Goal: Task Accomplishment & Management: Manage account settings

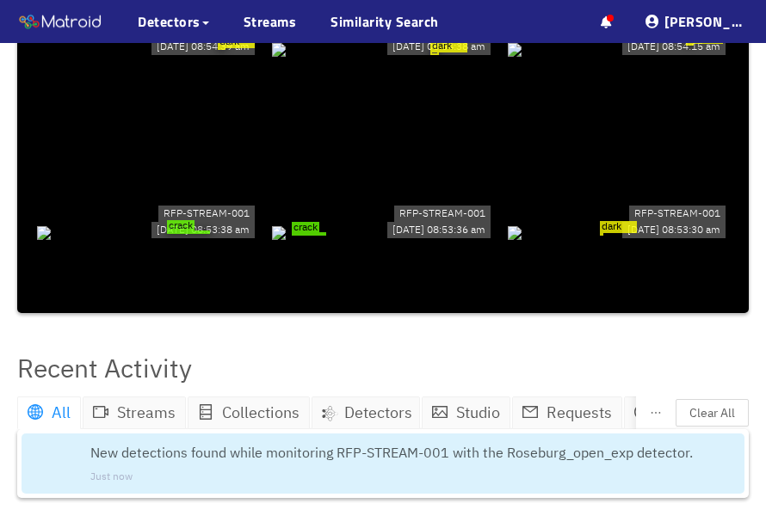
scroll to position [286, 0]
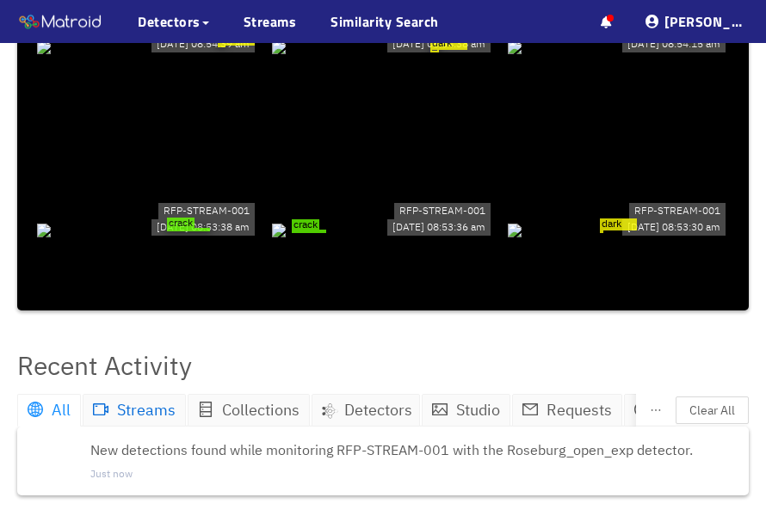
click at [139, 420] on span "Streams" at bounding box center [146, 410] width 59 height 20
click at [152, 420] on span "Streams" at bounding box center [146, 410] width 59 height 20
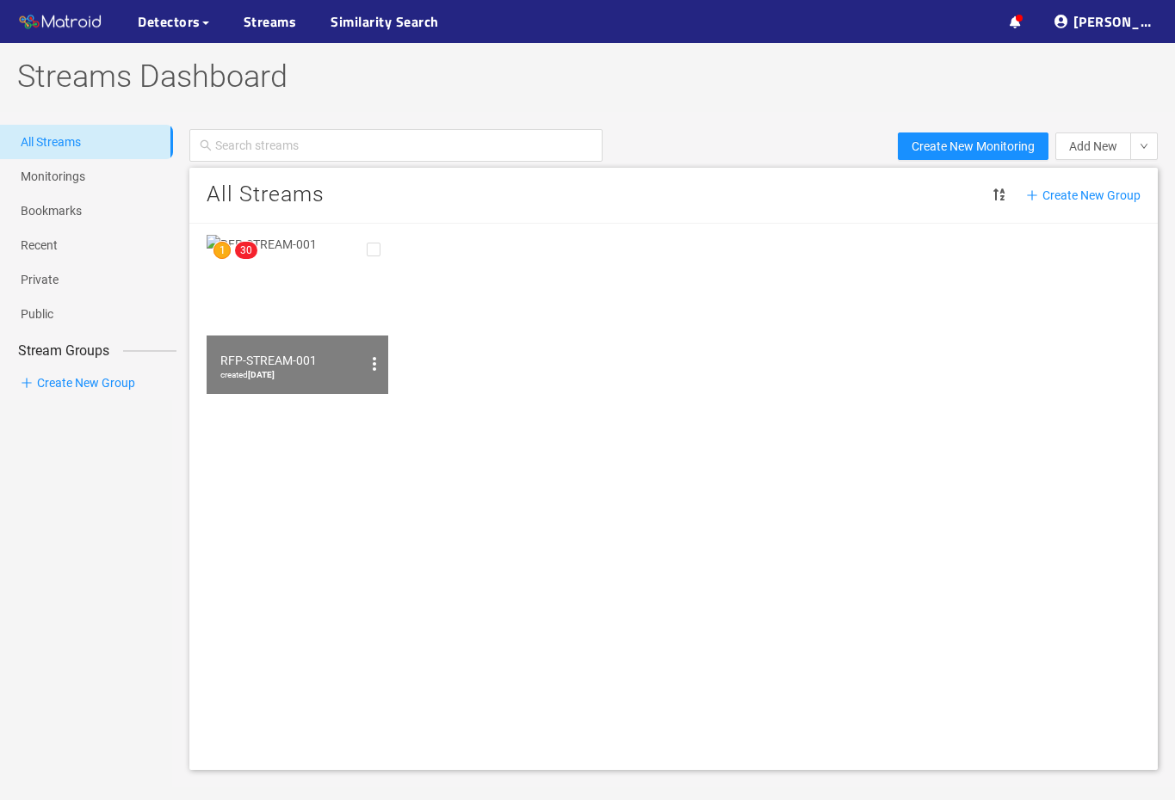
click at [294, 293] on img at bounding box center [298, 314] width 182 height 159
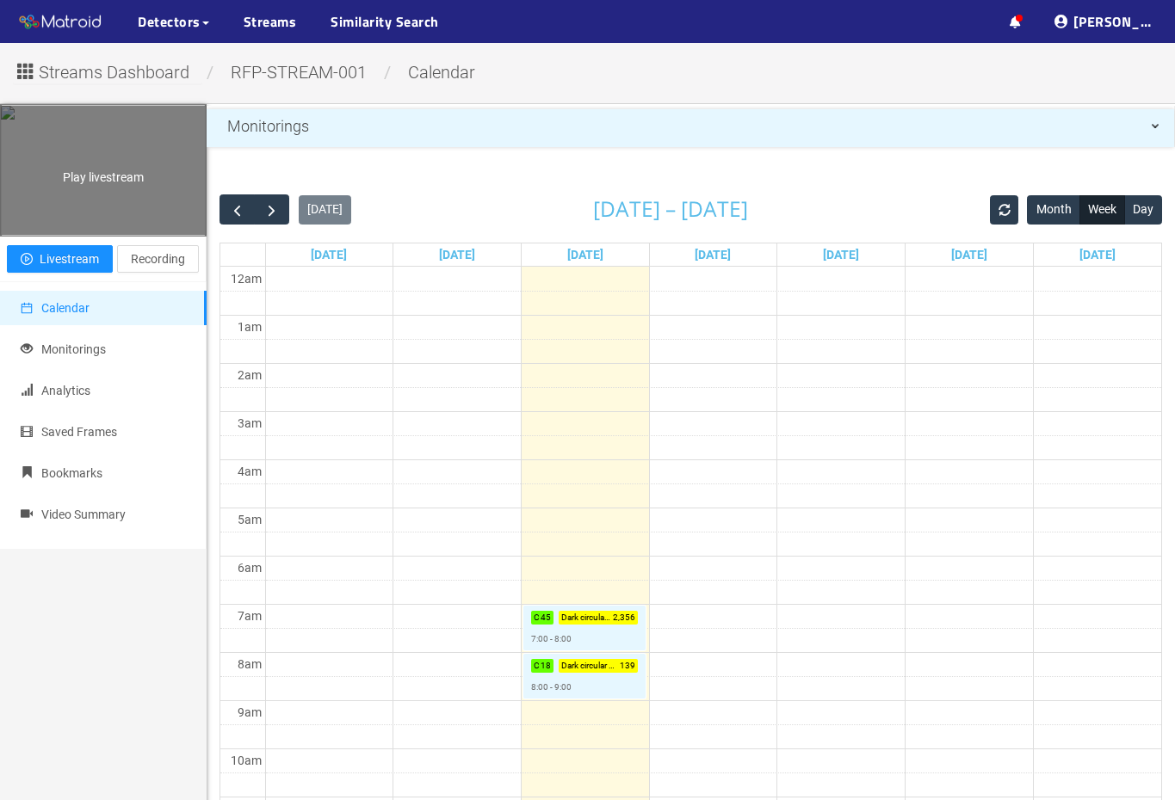
click at [92, 187] on div "Play livestream" at bounding box center [103, 170] width 205 height 129
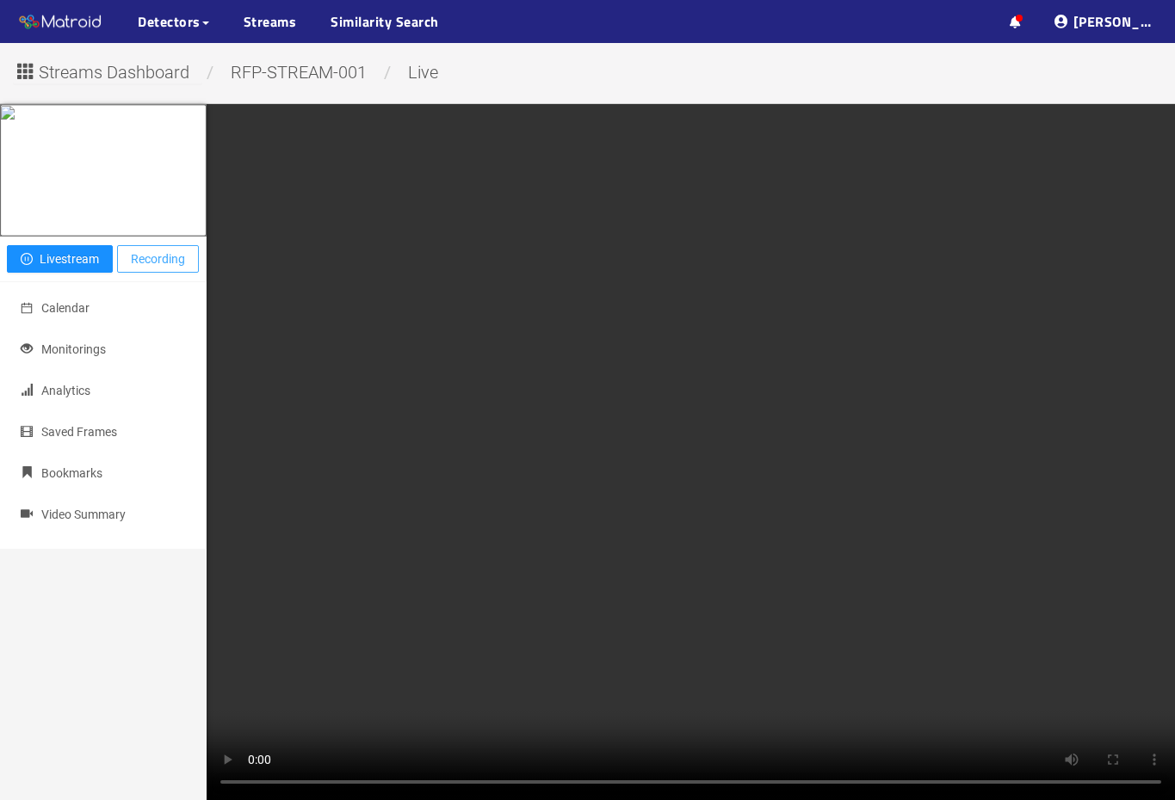
click at [185, 268] on span "Recording" at bounding box center [158, 259] width 54 height 19
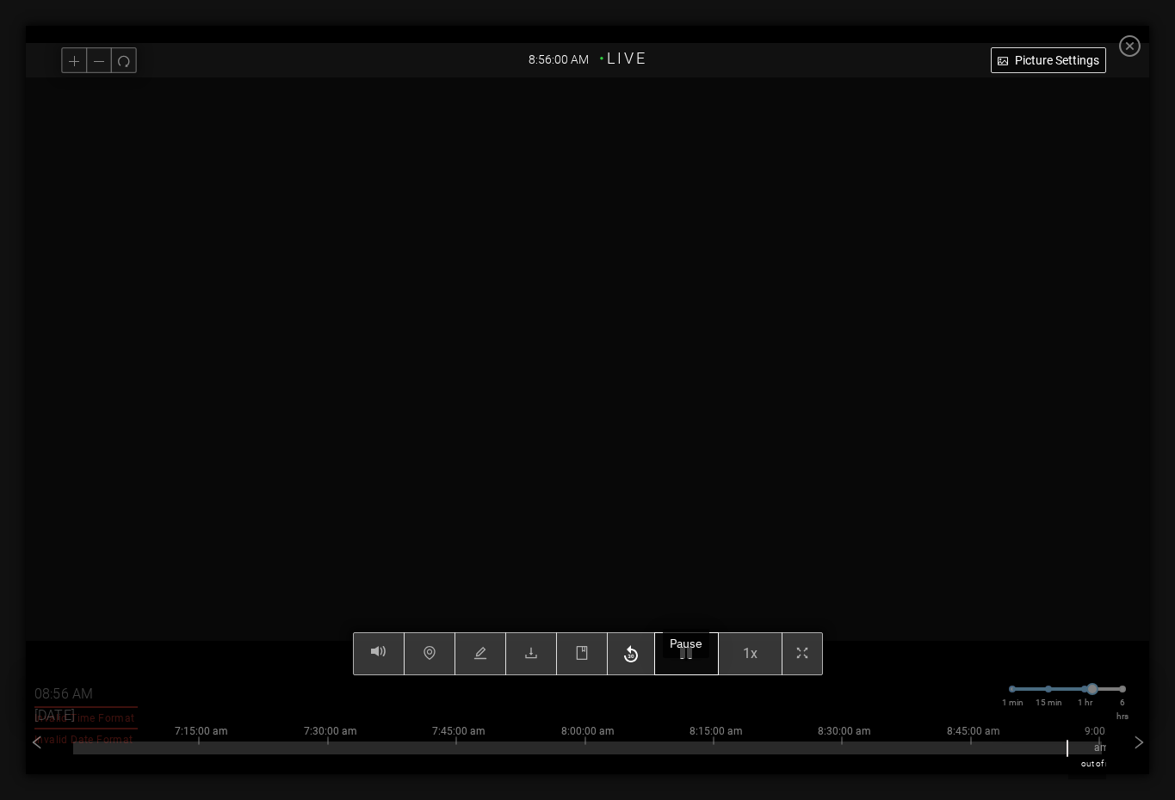
click at [679, 521] on button "button" at bounding box center [686, 653] width 65 height 43
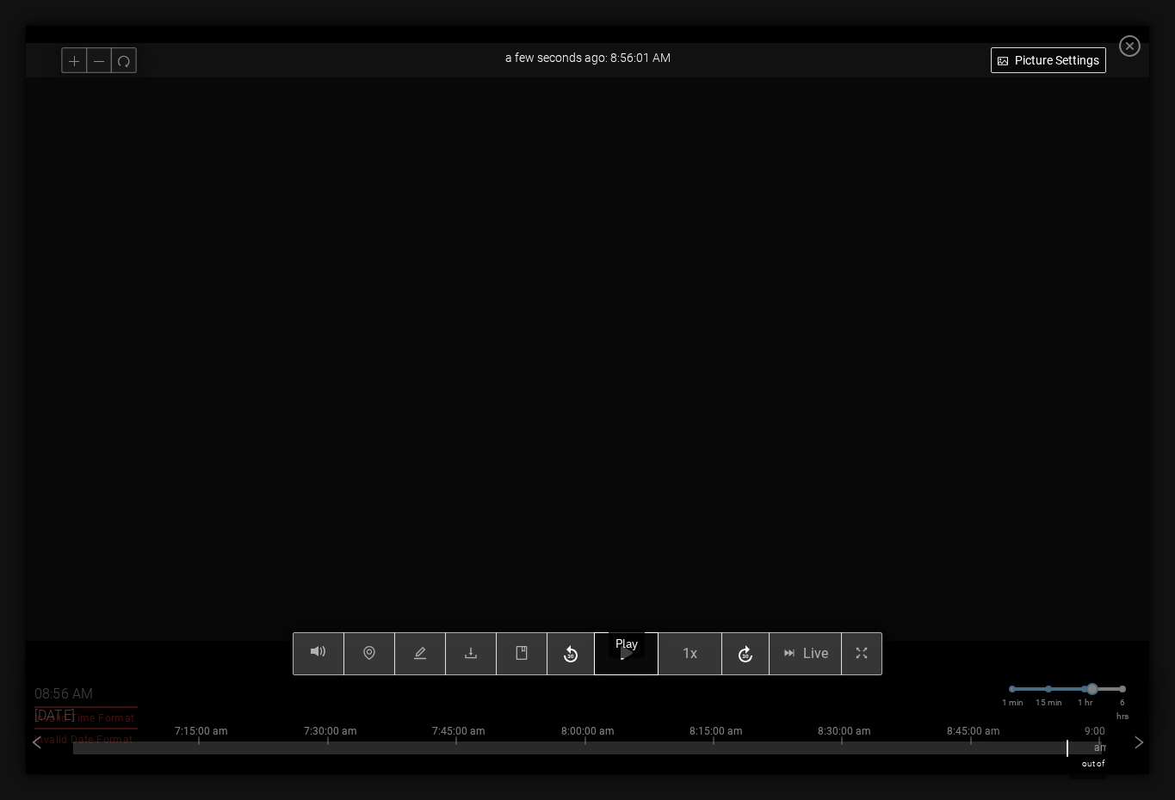
click at [679, 521] on button "1x" at bounding box center [689, 653] width 65 height 43
click at [632, 521] on icon "button" at bounding box center [626, 653] width 12 height 14
click at [633, 521] on button "button" at bounding box center [626, 653] width 65 height 43
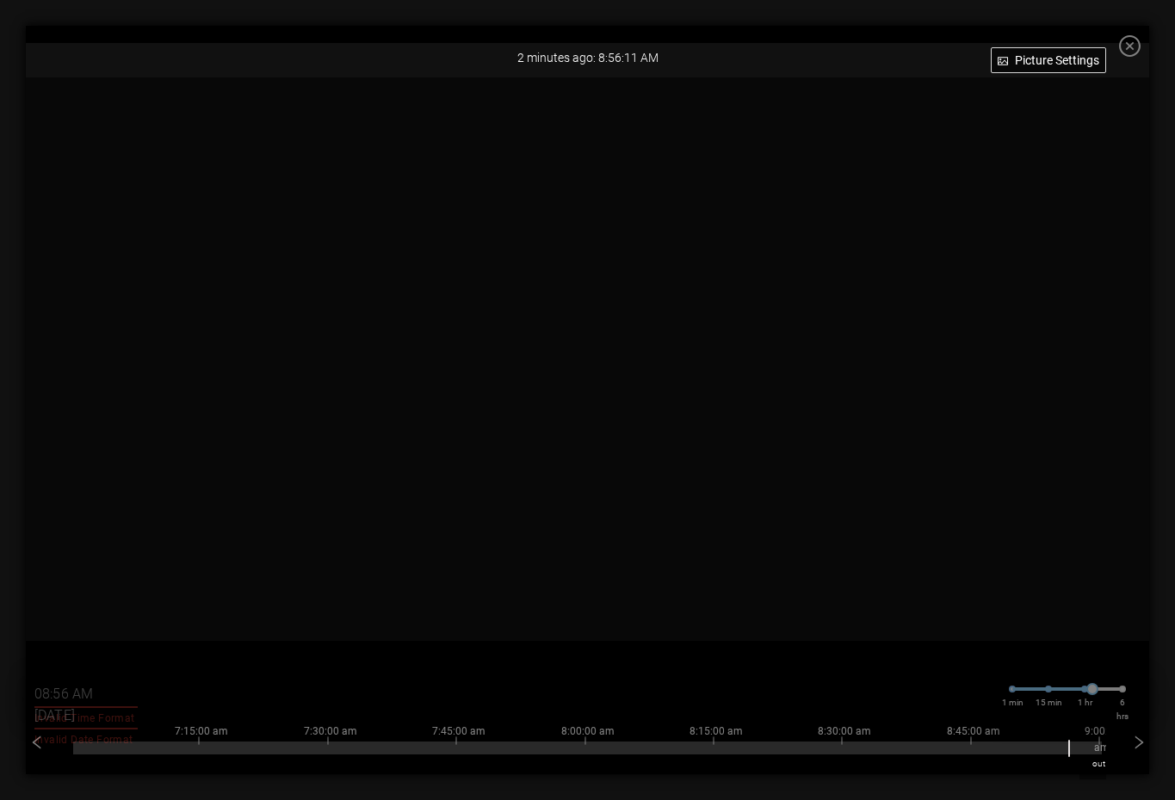
click at [765, 44] on icon "close-circle" at bounding box center [1130, 46] width 22 height 22
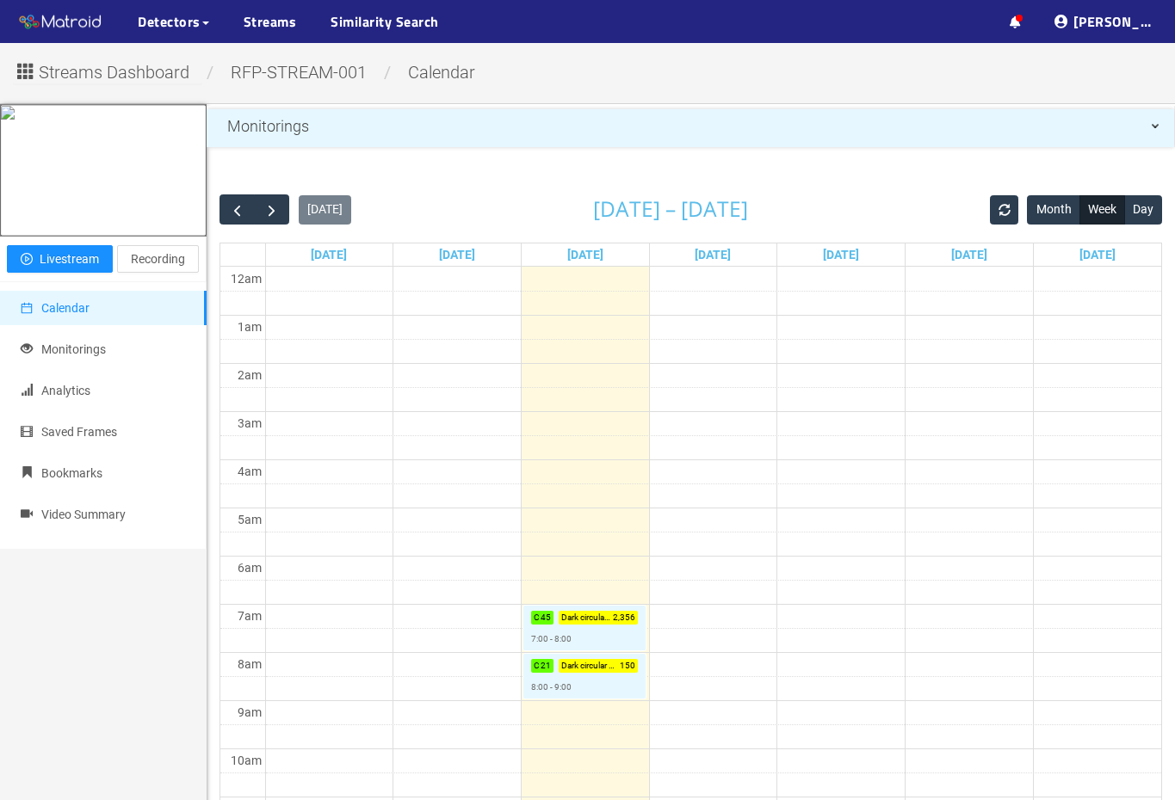
click at [765, 9] on ul "··· ··· Cody H. ···" at bounding box center [1083, 21] width 183 height 43
click at [765, 21] on icon at bounding box center [1014, 22] width 11 height 12
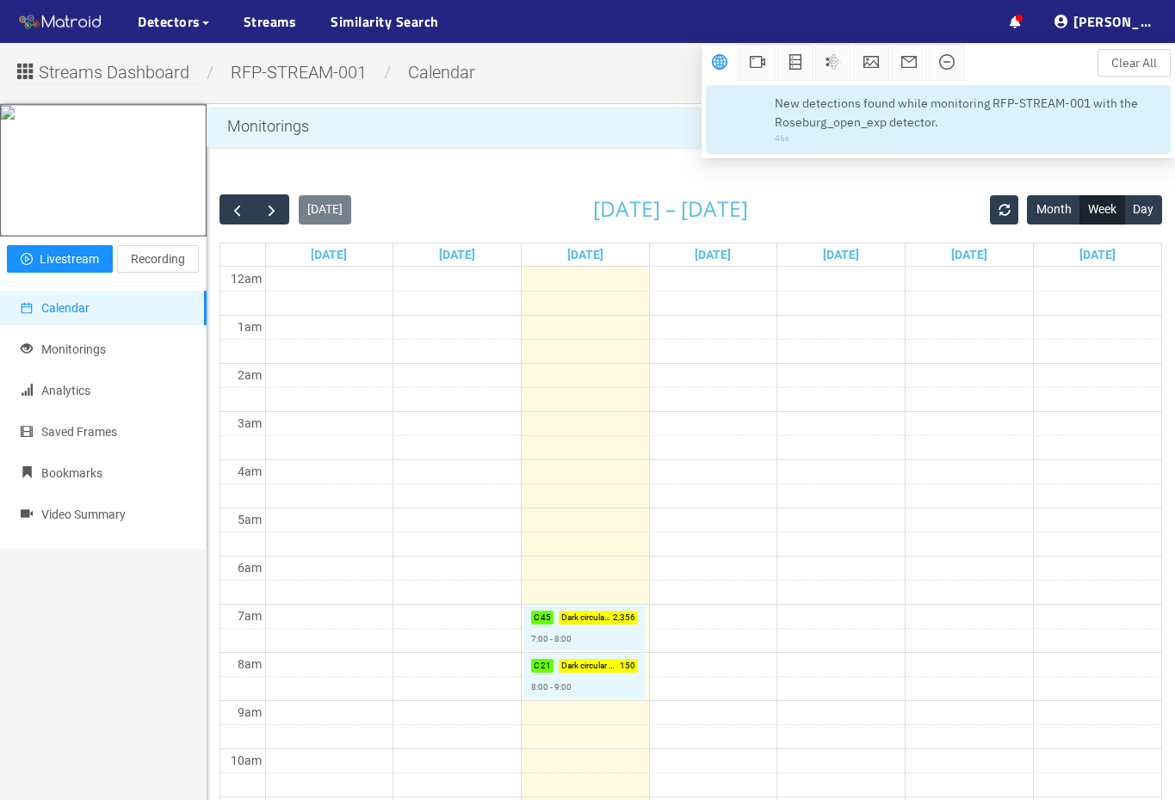
click at [765, 129] on span "New detections found while monitoring RFP-STREAM-001 with the Roseburg_open_exp…" at bounding box center [963, 113] width 379 height 38
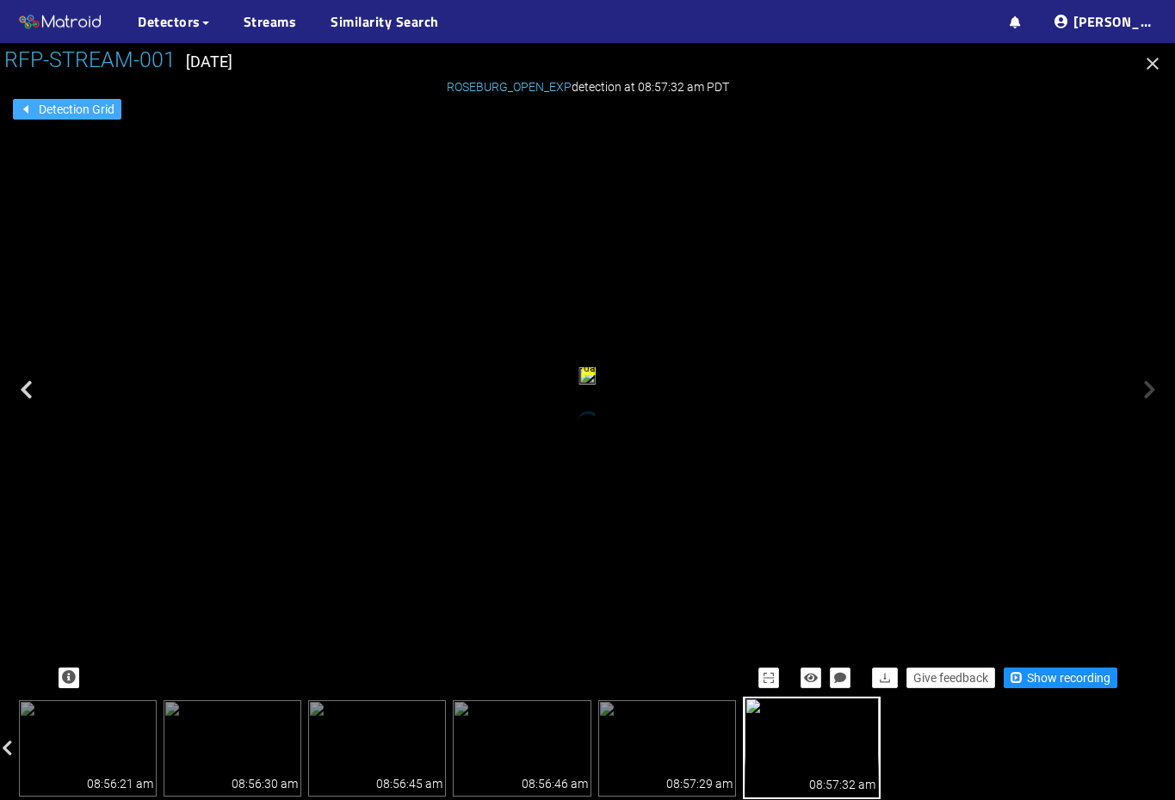
click at [102, 108] on span "Detection Grid" at bounding box center [77, 109] width 76 height 19
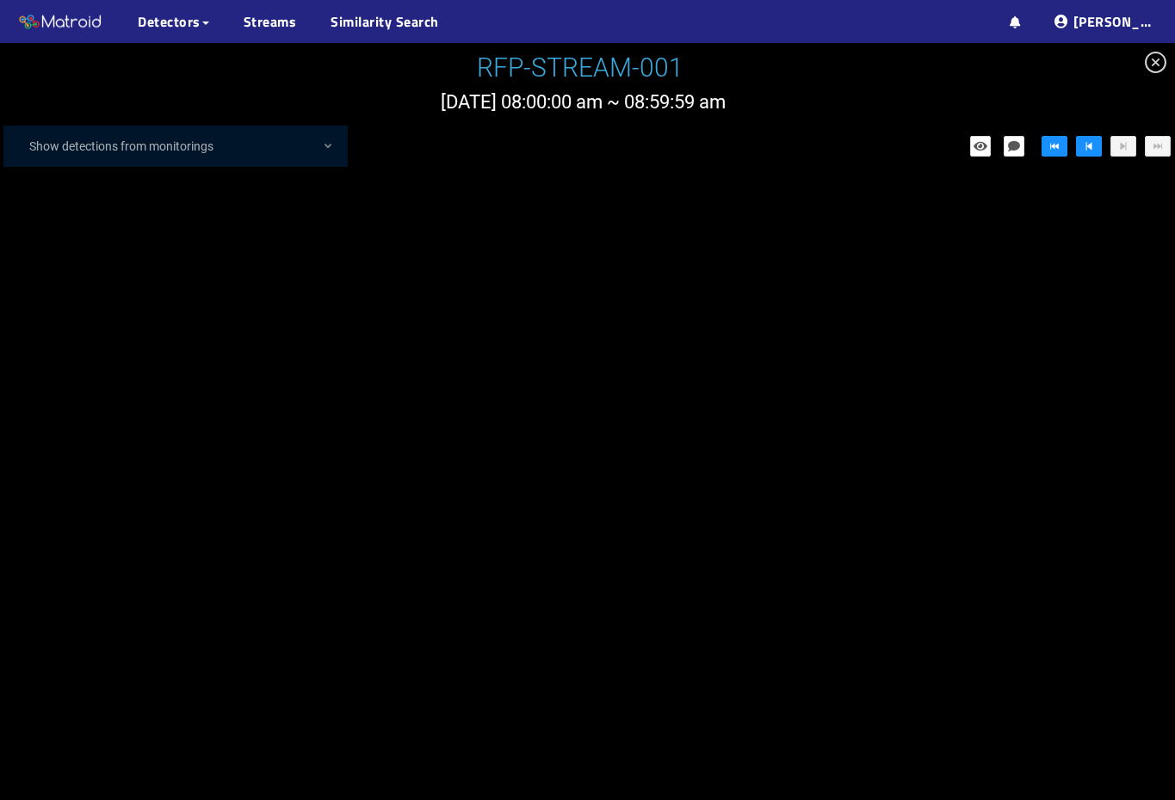
scroll to position [12318, 0]
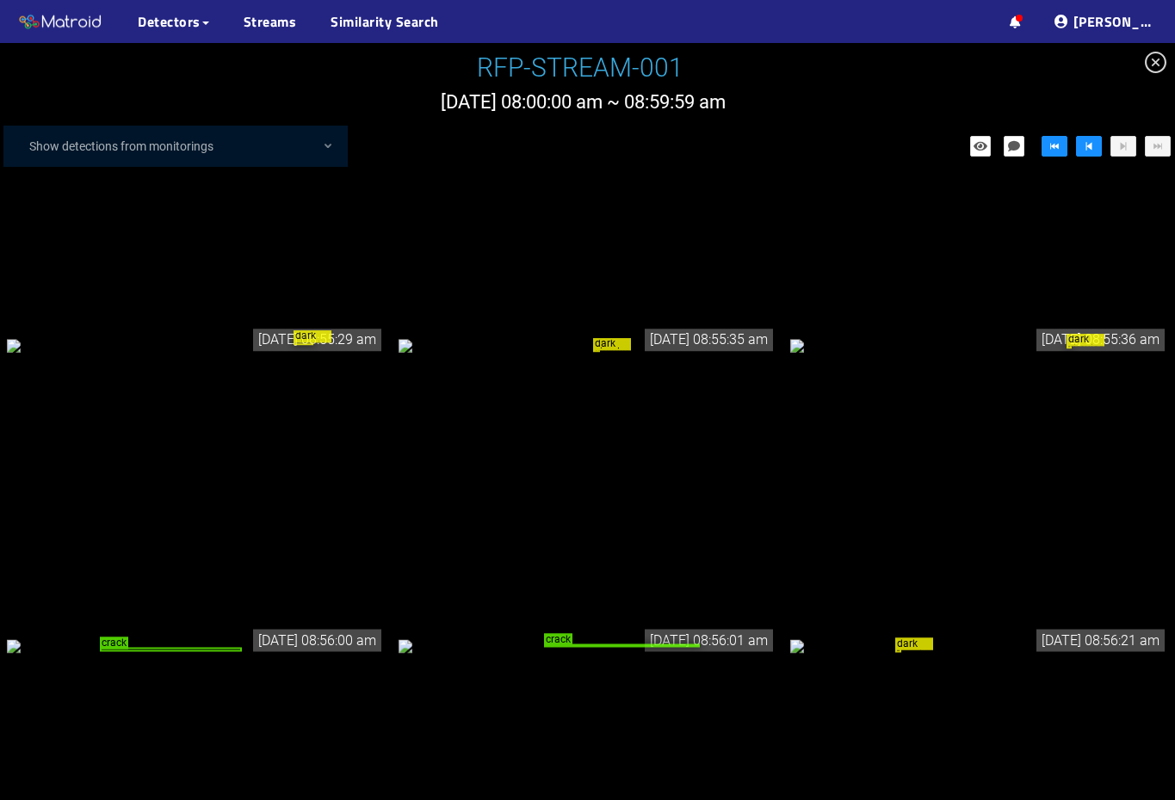
click at [1155, 65] on icon "close-circle" at bounding box center [1155, 63] width 22 height 22
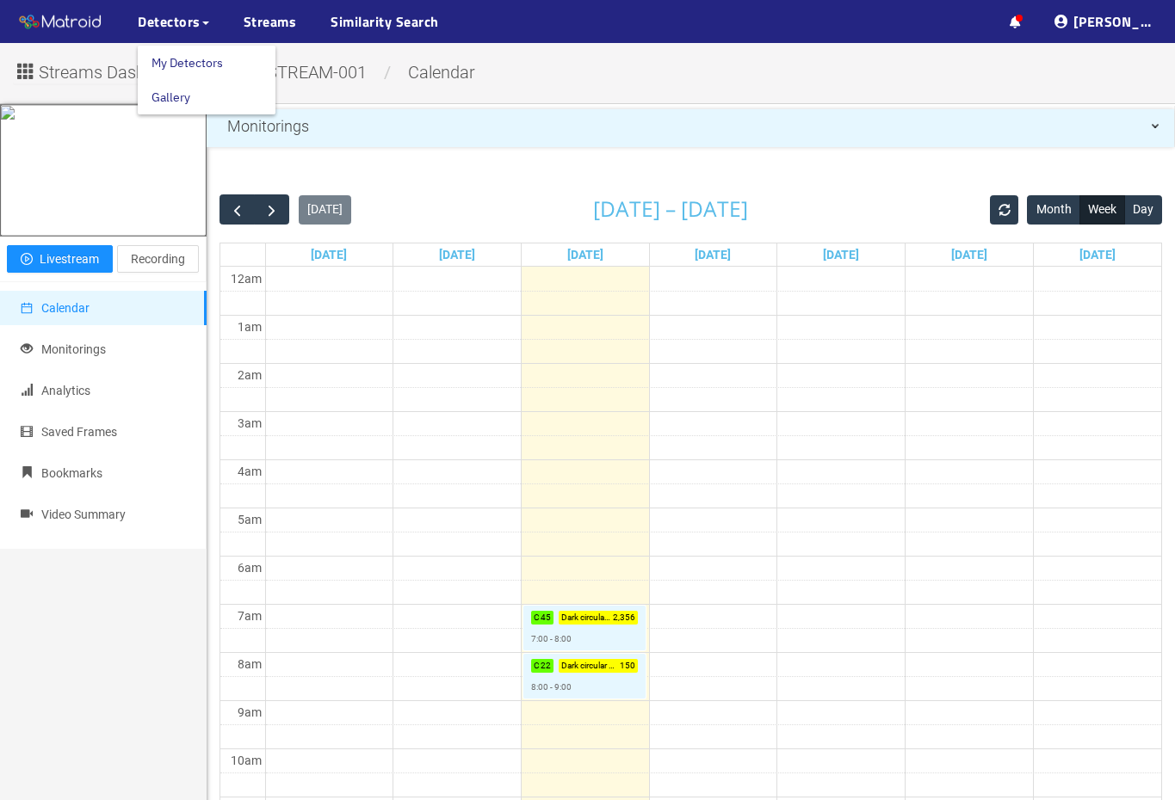
click at [179, 64] on link "My Detectors" at bounding box center [186, 63] width 71 height 34
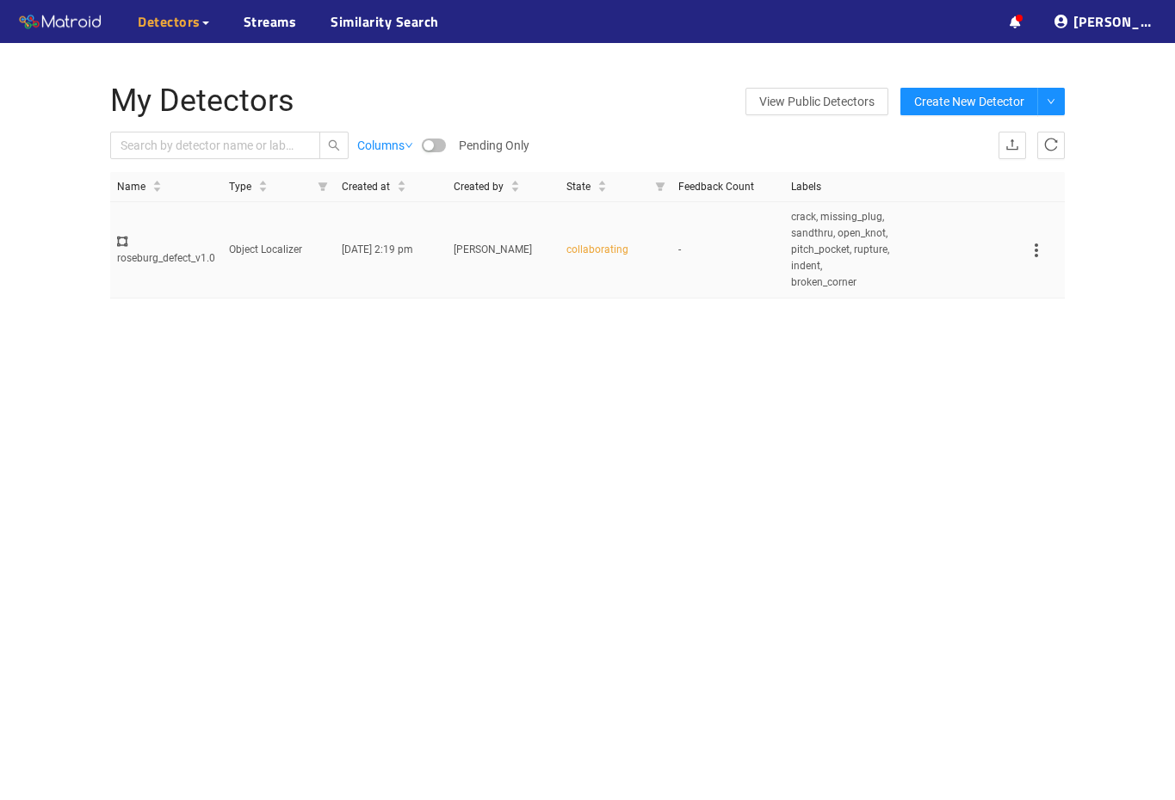
click at [625, 298] on td "collaborating" at bounding box center [615, 250] width 112 height 96
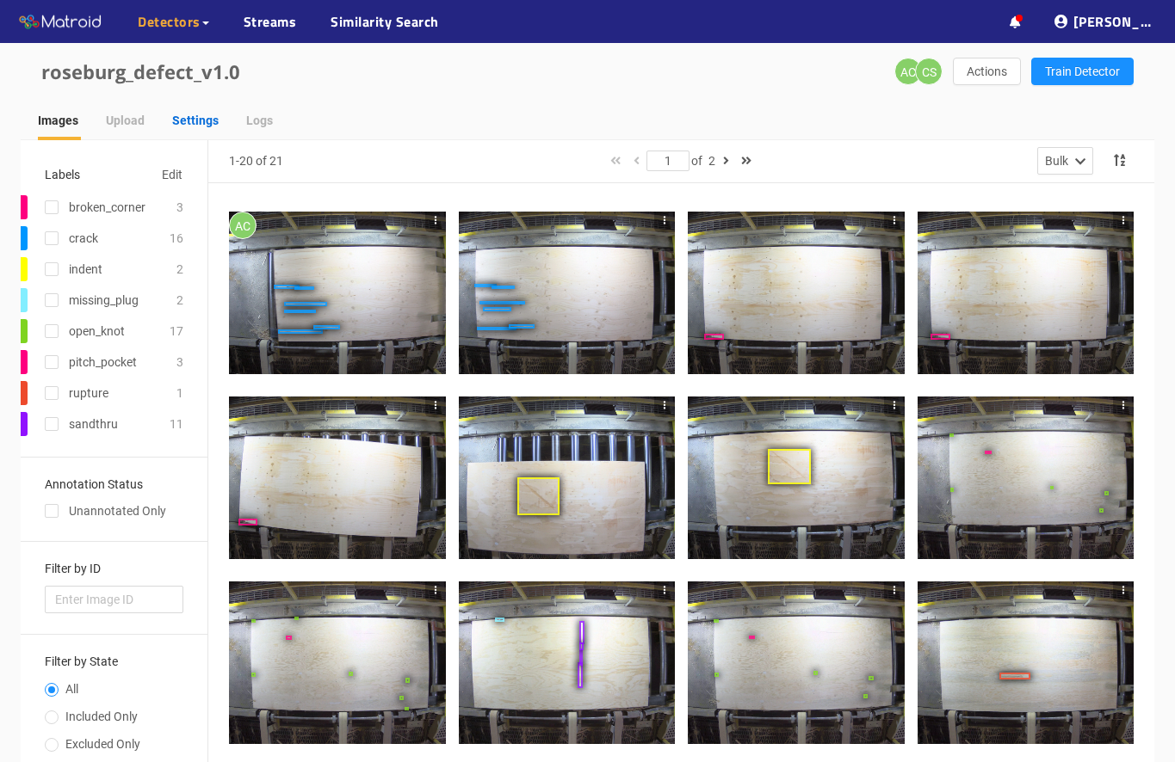
click at [188, 120] on div "Settings" at bounding box center [195, 120] width 46 height 19
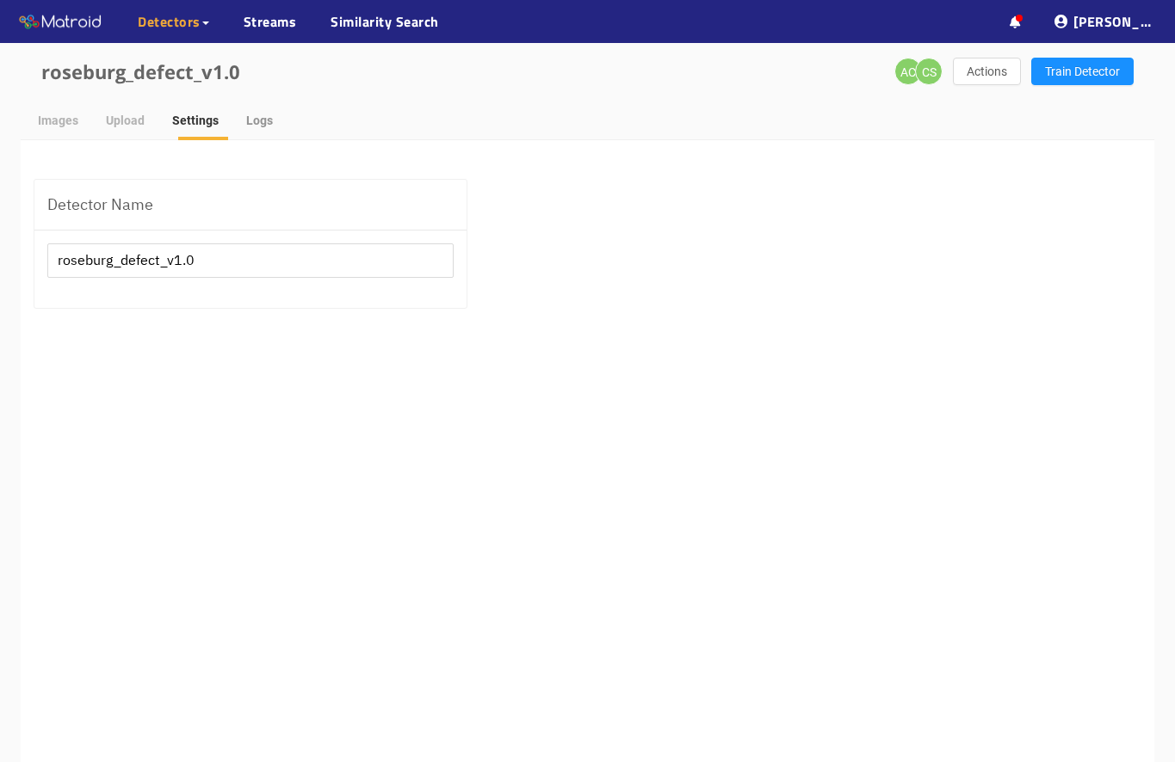
click at [267, 131] on div "Logs" at bounding box center [259, 121] width 27 height 40
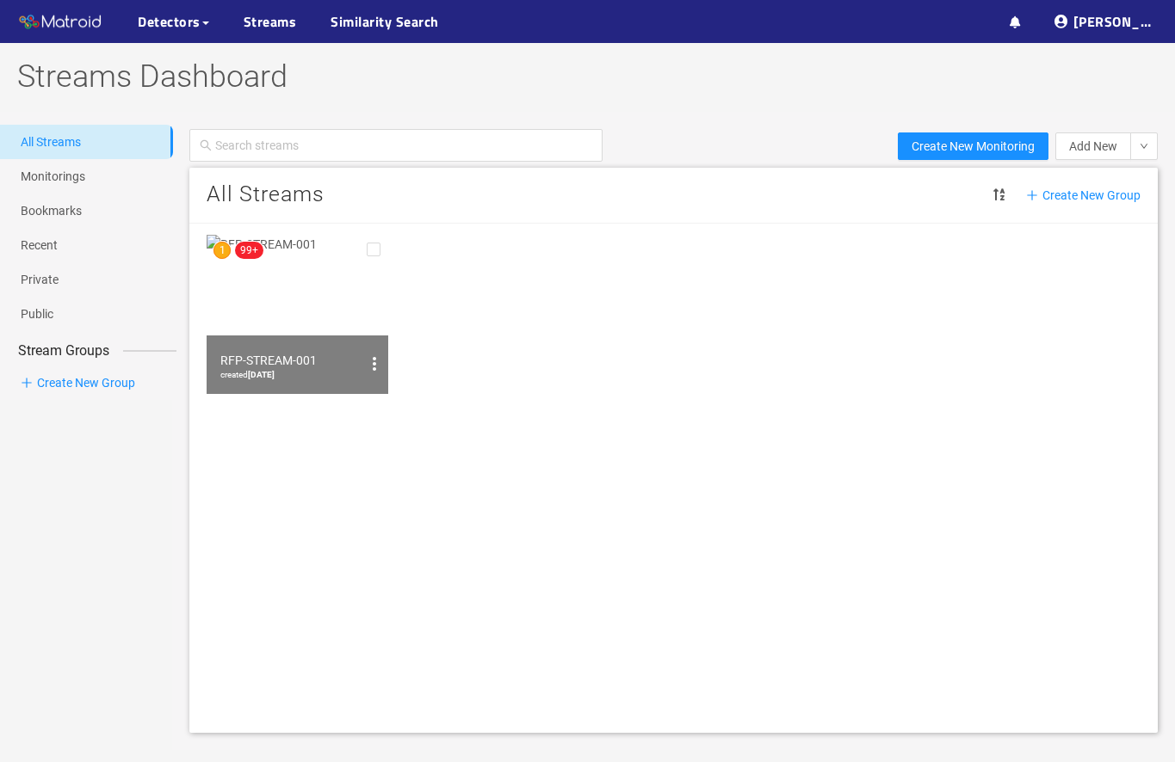
click at [311, 317] on img at bounding box center [298, 314] width 182 height 159
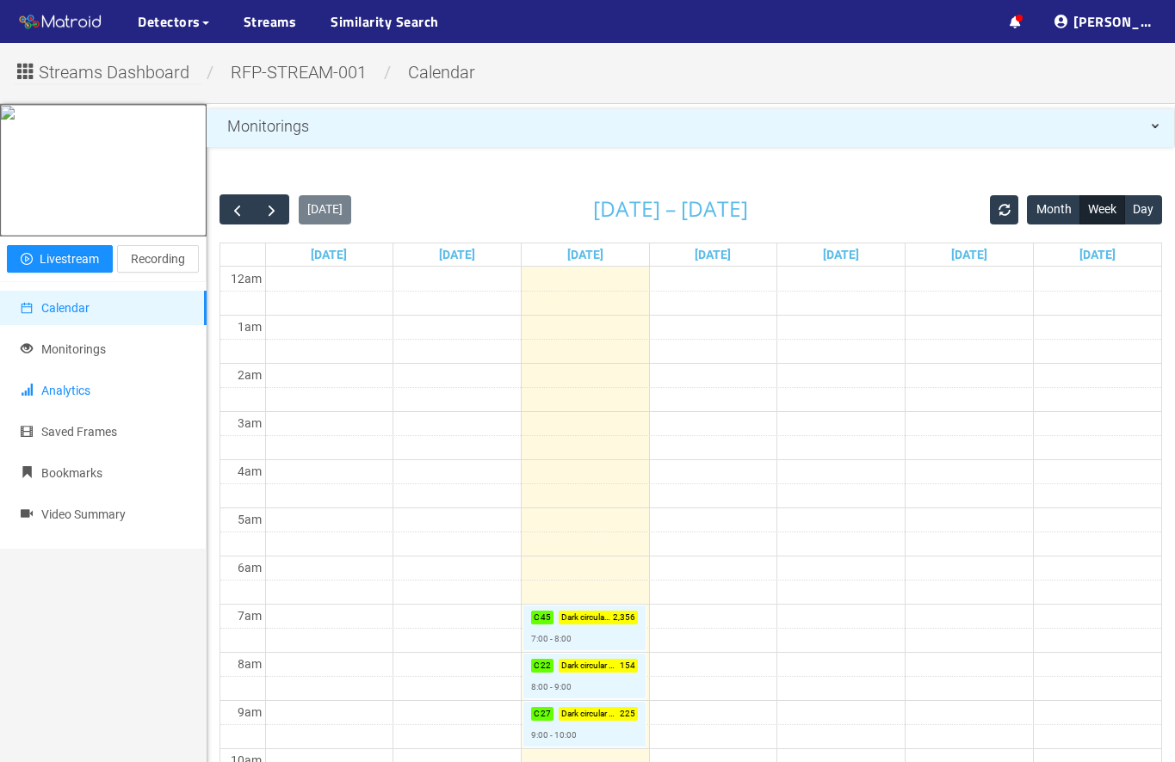
click at [90, 398] on span "Analytics" at bounding box center [65, 391] width 49 height 14
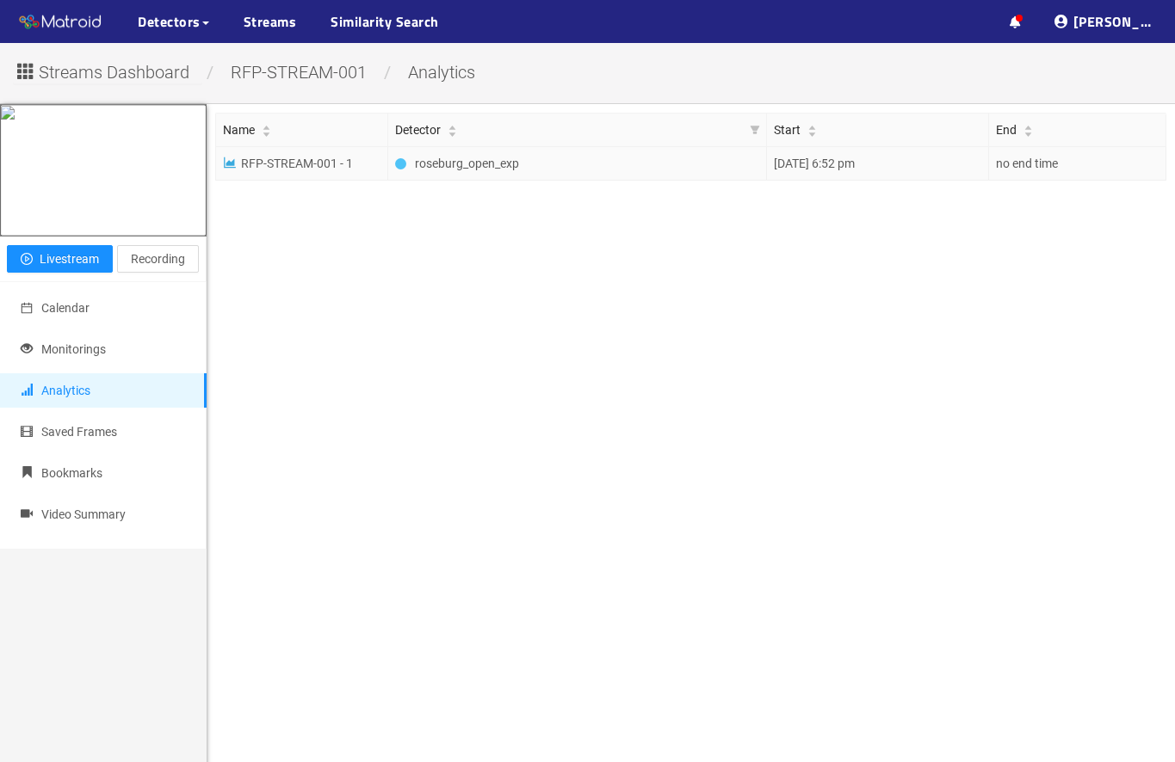
click at [431, 173] on span "roseburg_open_exp" at bounding box center [479, 163] width 129 height 19
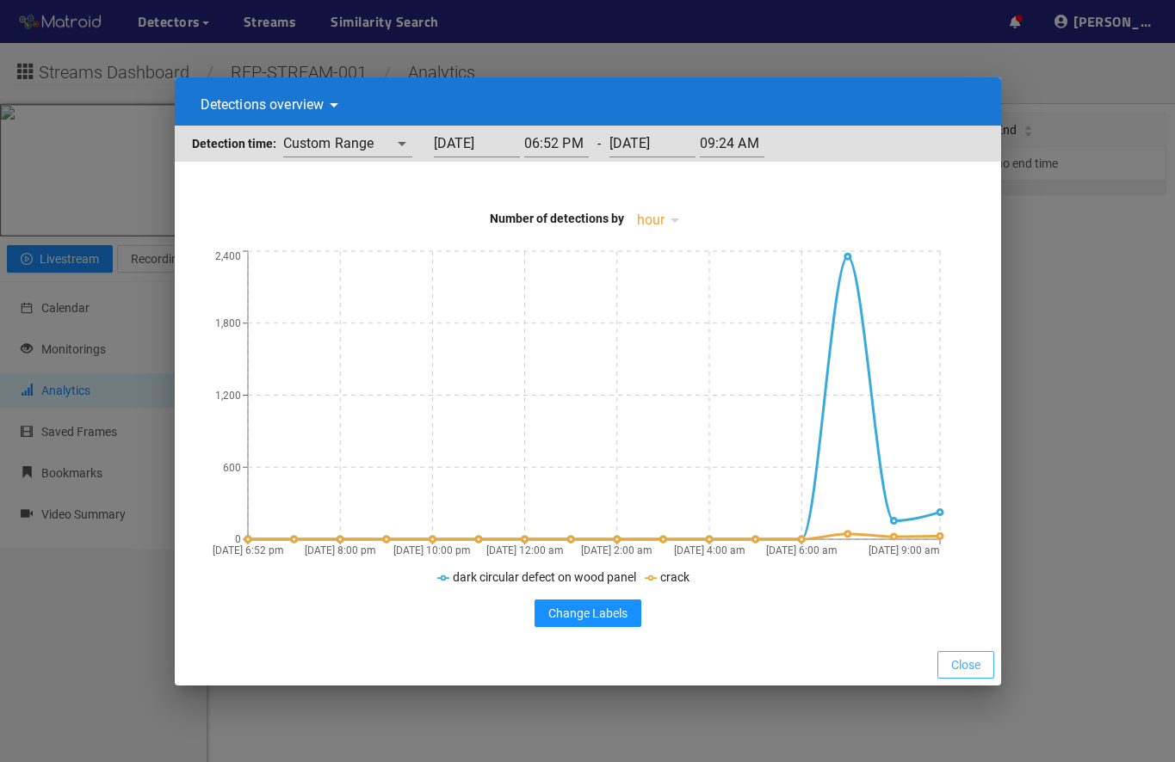
click at [969, 666] on span "Close" at bounding box center [965, 665] width 29 height 19
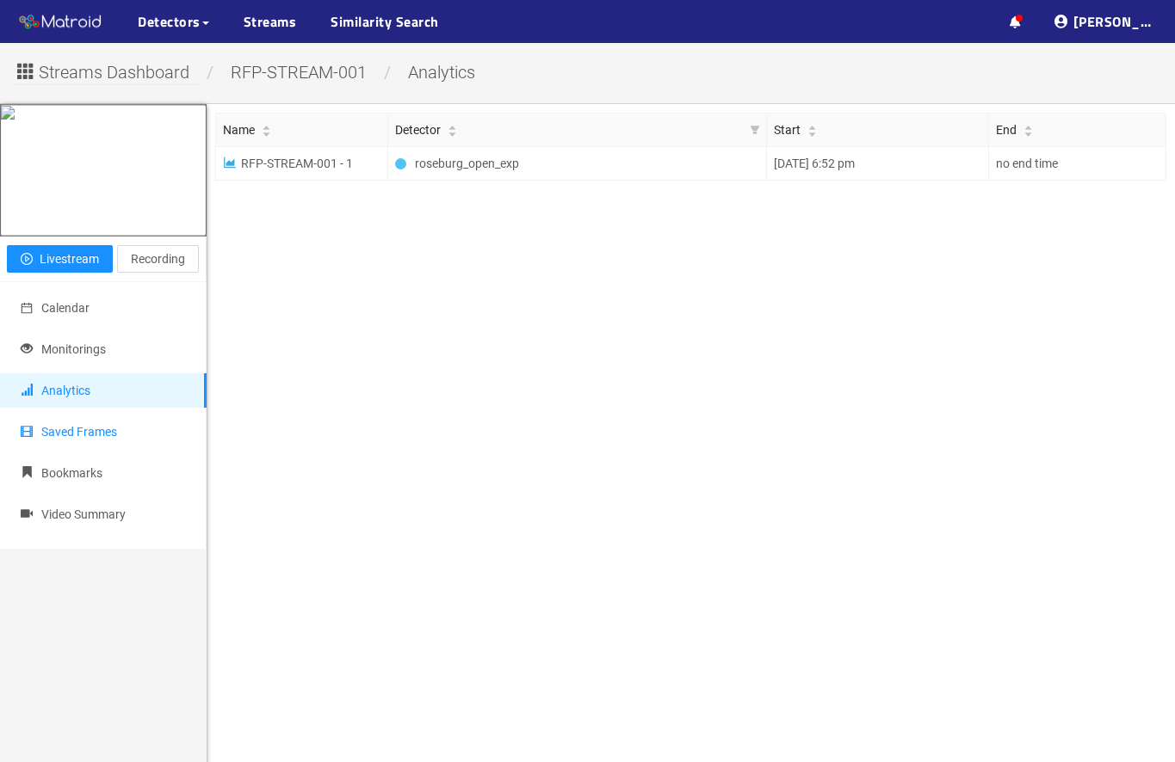
click at [139, 449] on li "Saved Frames" at bounding box center [103, 432] width 207 height 34
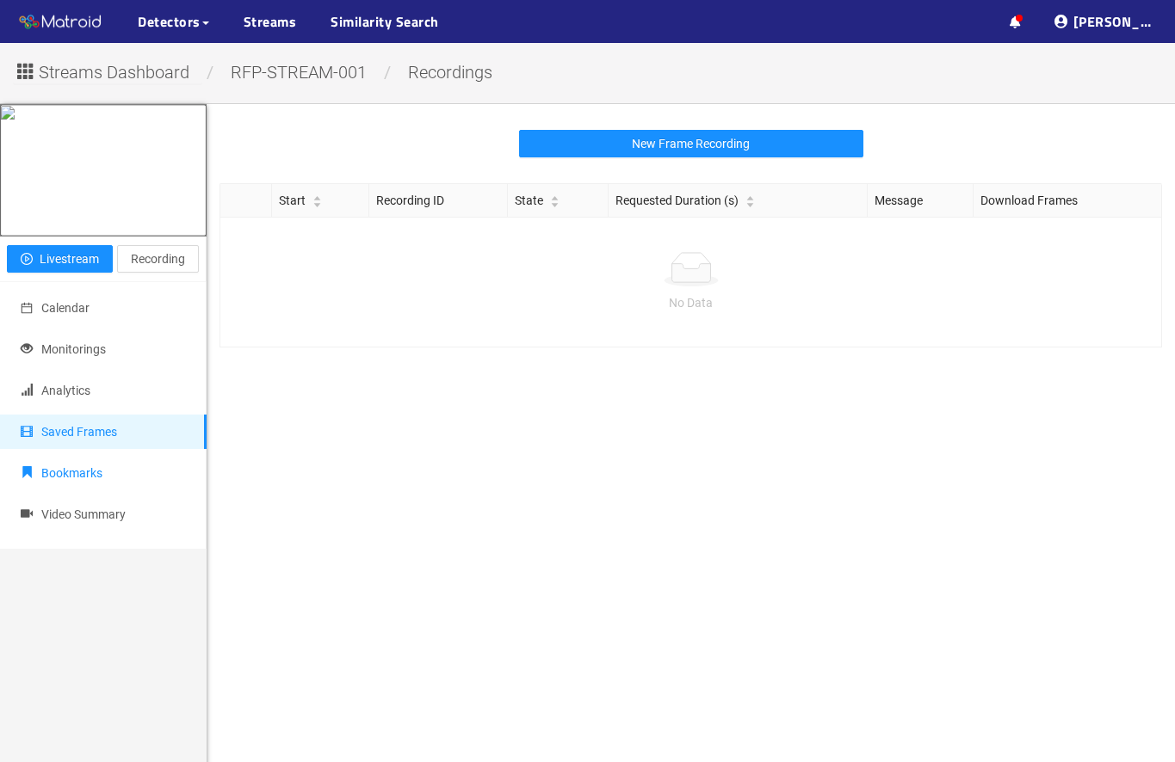
click at [156, 490] on li "Bookmarks" at bounding box center [103, 473] width 207 height 34
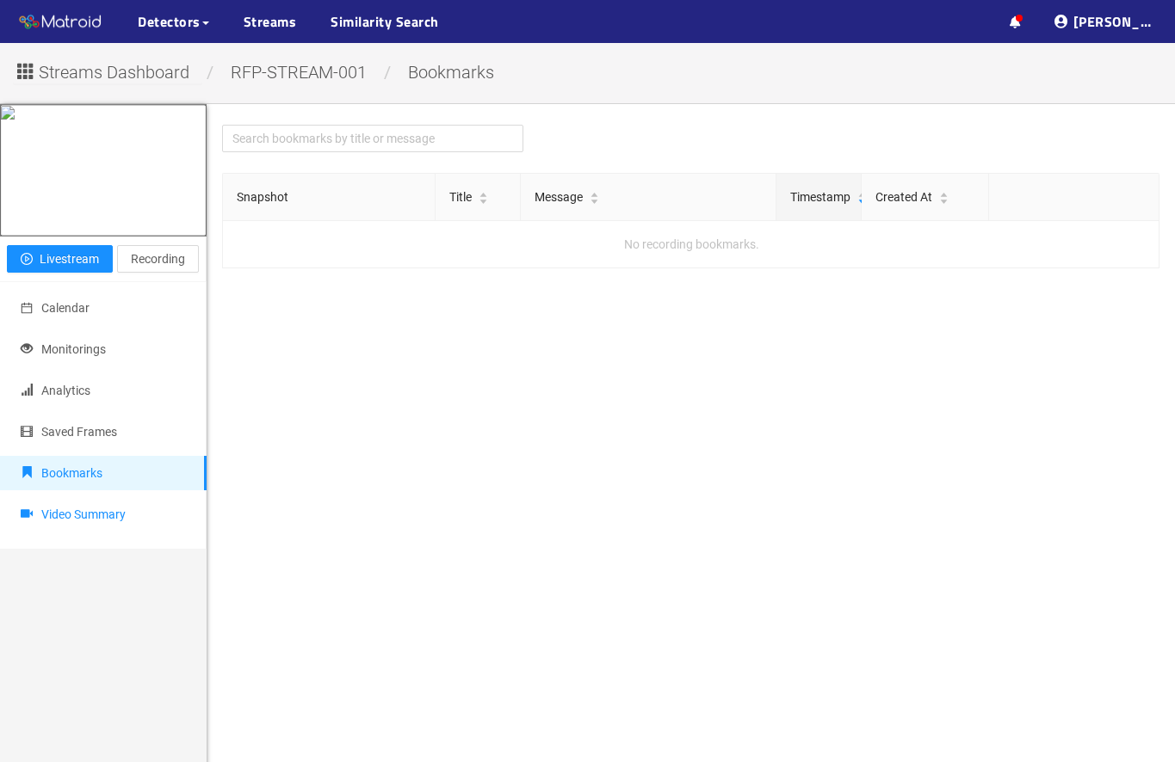
click at [126, 521] on span "Video Summary" at bounding box center [83, 515] width 84 height 14
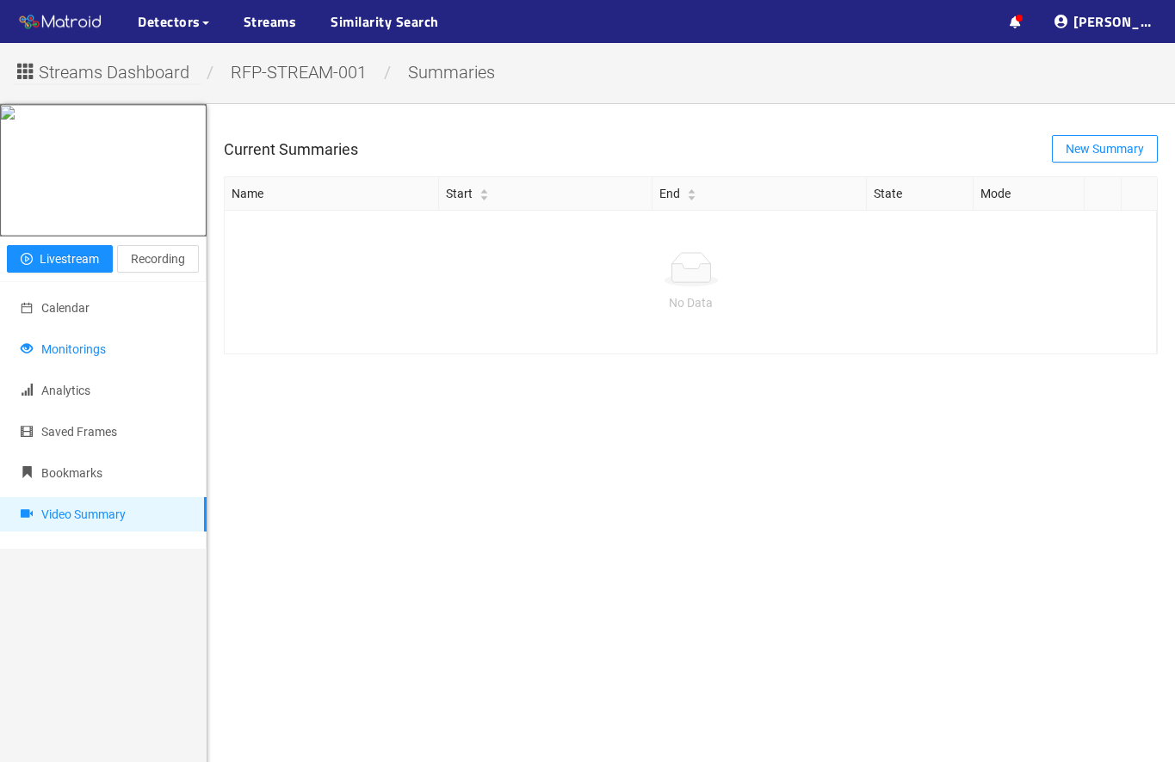
click at [83, 356] on span "Monitorings" at bounding box center [73, 349] width 65 height 14
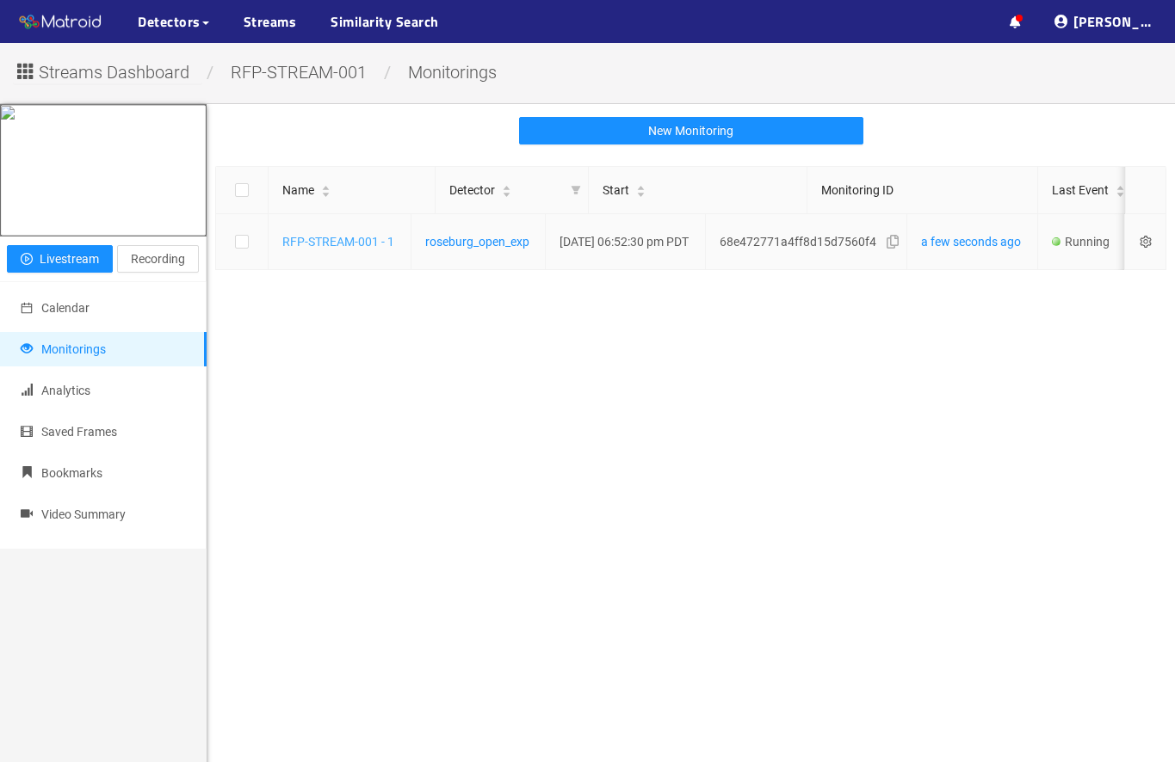
click at [394, 249] on link "RFP-STREAM-001 - 1" at bounding box center [338, 242] width 112 height 14
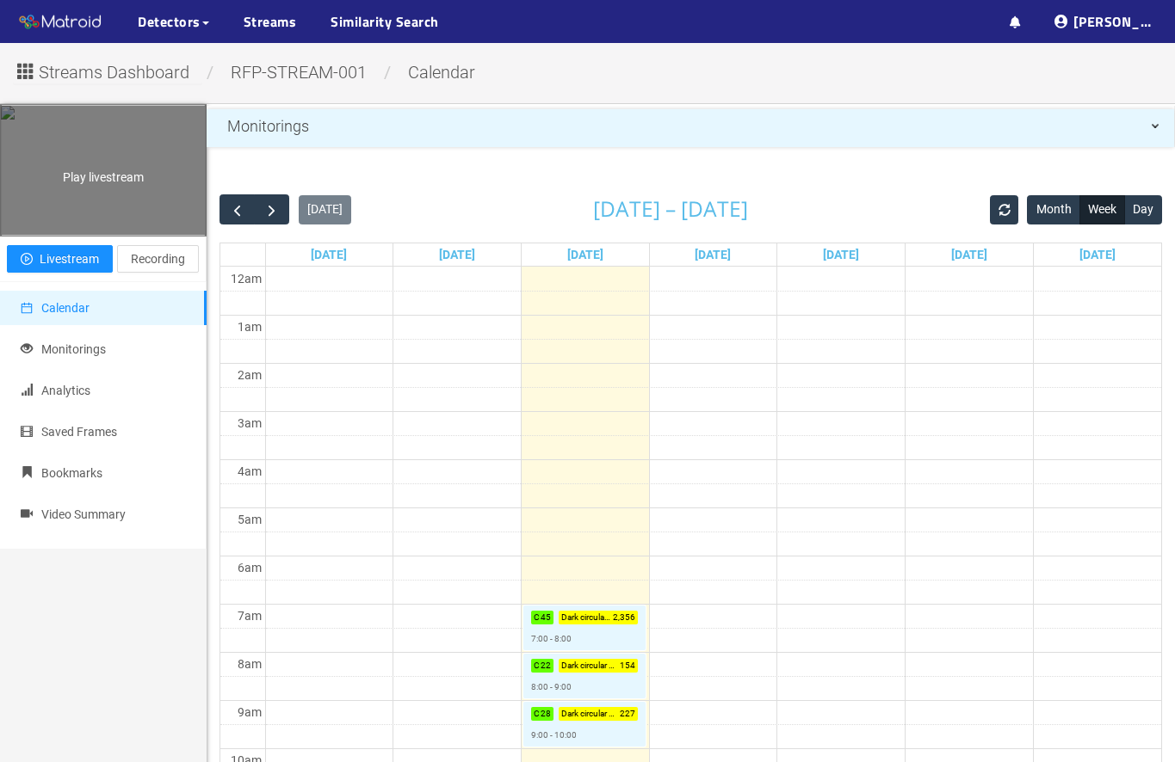
click at [133, 188] on div "Play livestream" at bounding box center [103, 170] width 205 height 129
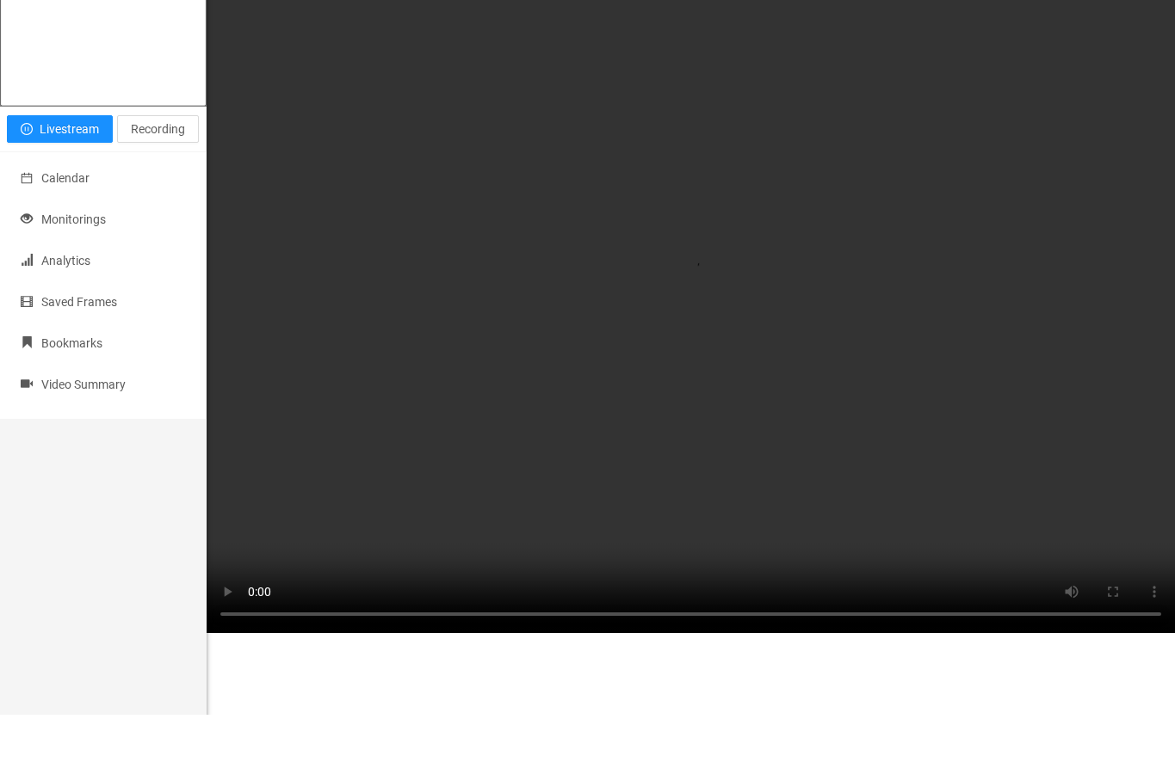
scroll to position [170, 0]
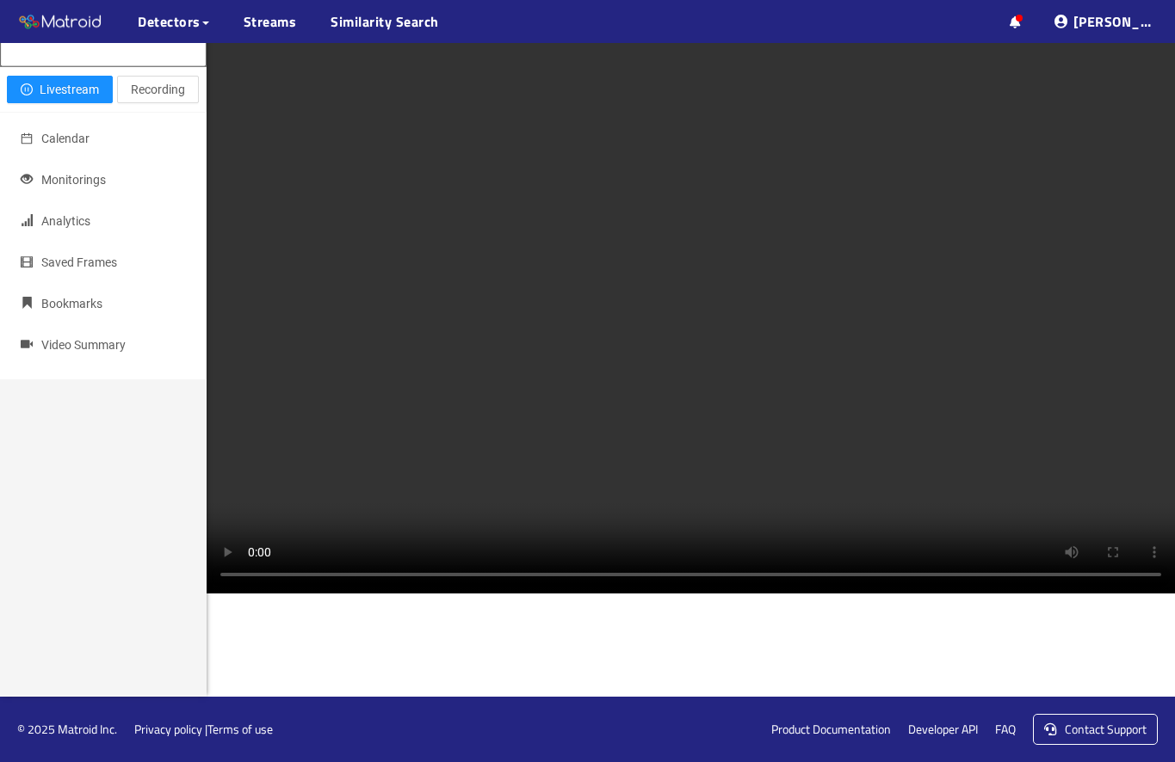
click at [681, 541] on video at bounding box center [691, 264] width 968 height 659
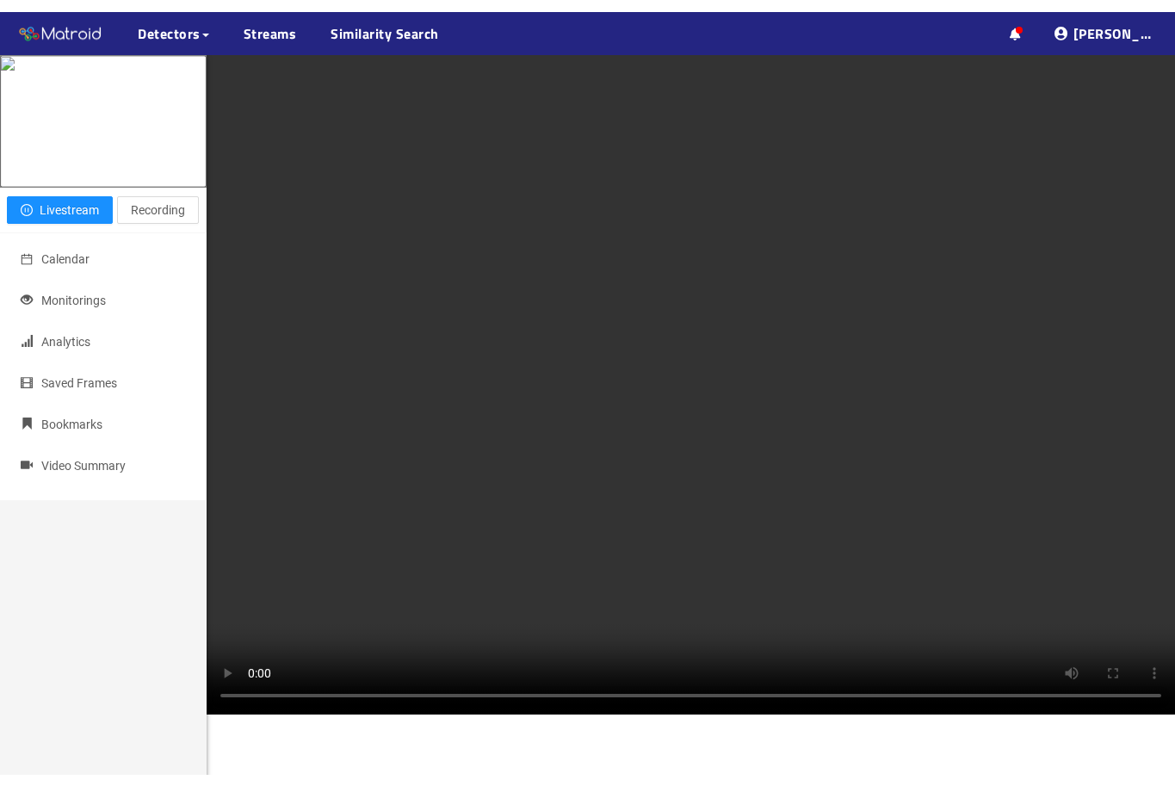
scroll to position [0, 0]
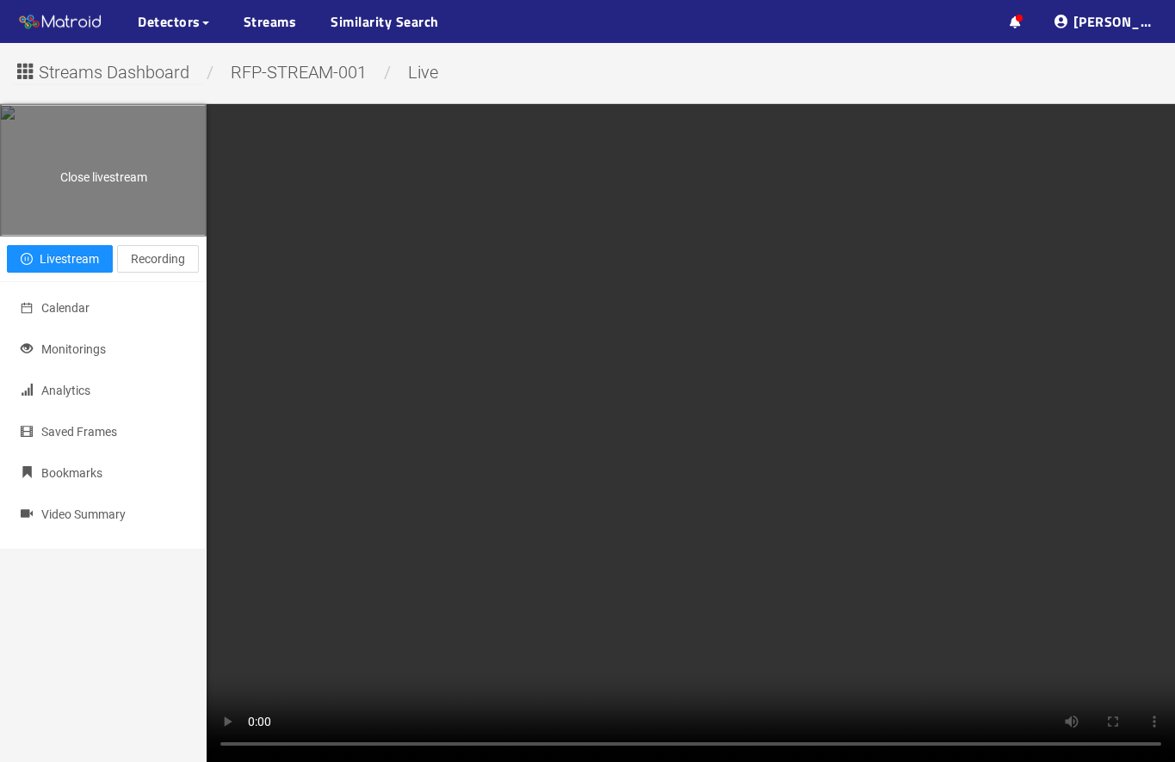
click at [130, 181] on span "Close livestream" at bounding box center [103, 177] width 87 height 14
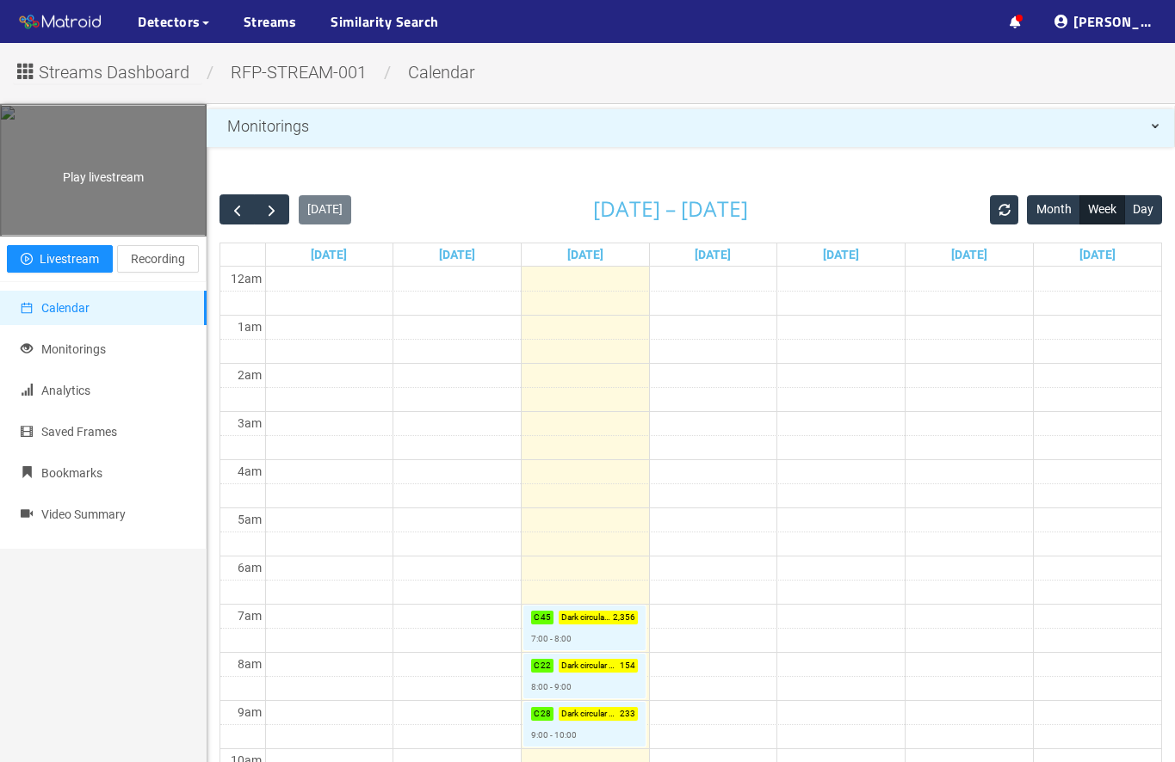
click at [130, 181] on span "Play livestream" at bounding box center [103, 177] width 81 height 14
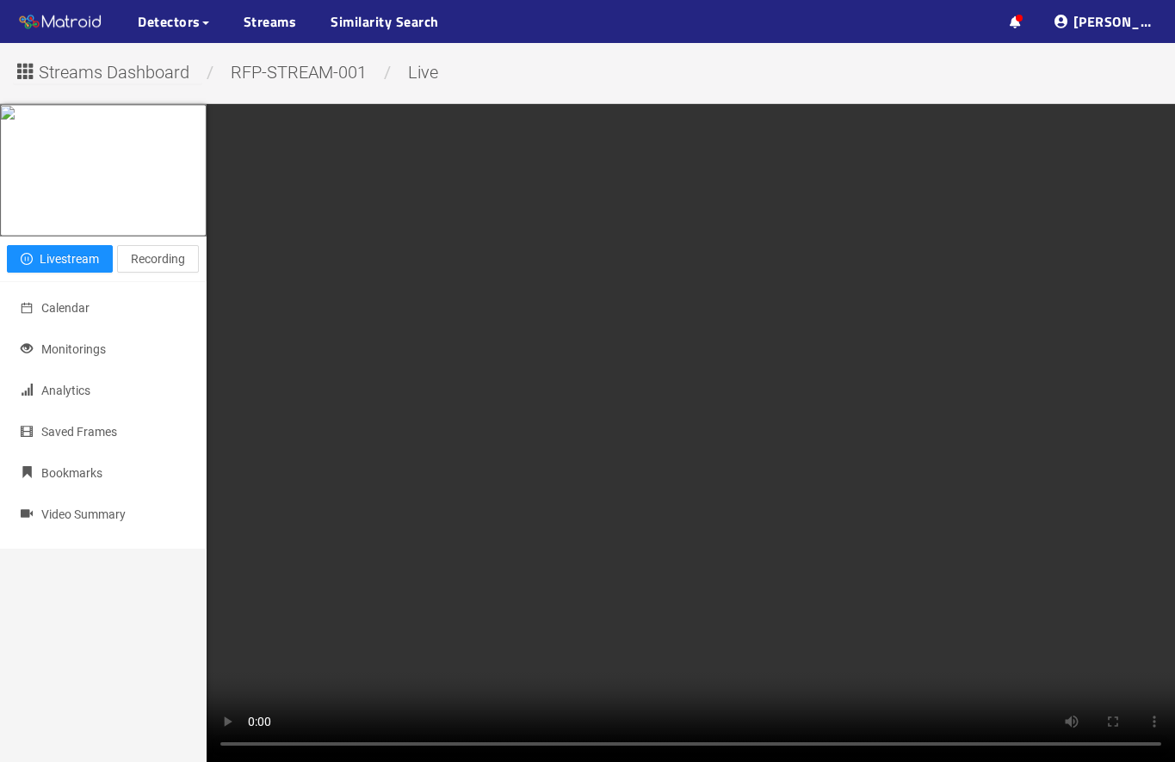
click at [229, 136] on video at bounding box center [691, 433] width 968 height 659
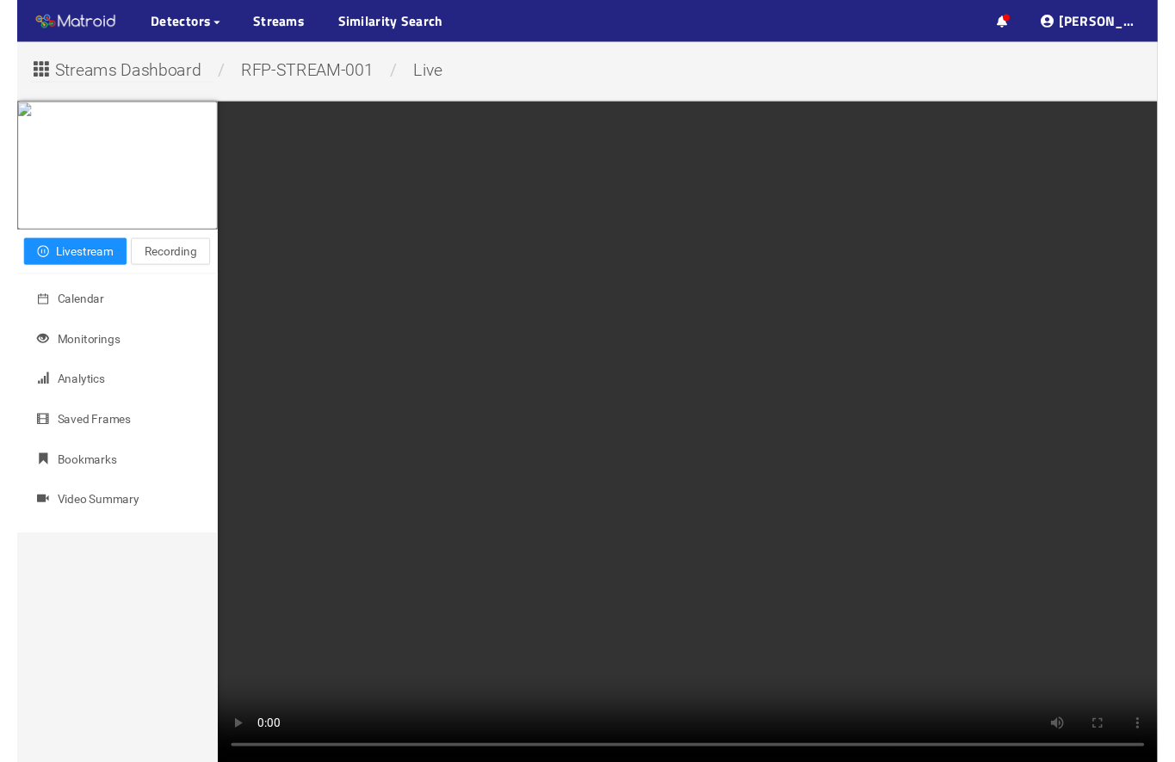
scroll to position [23, 0]
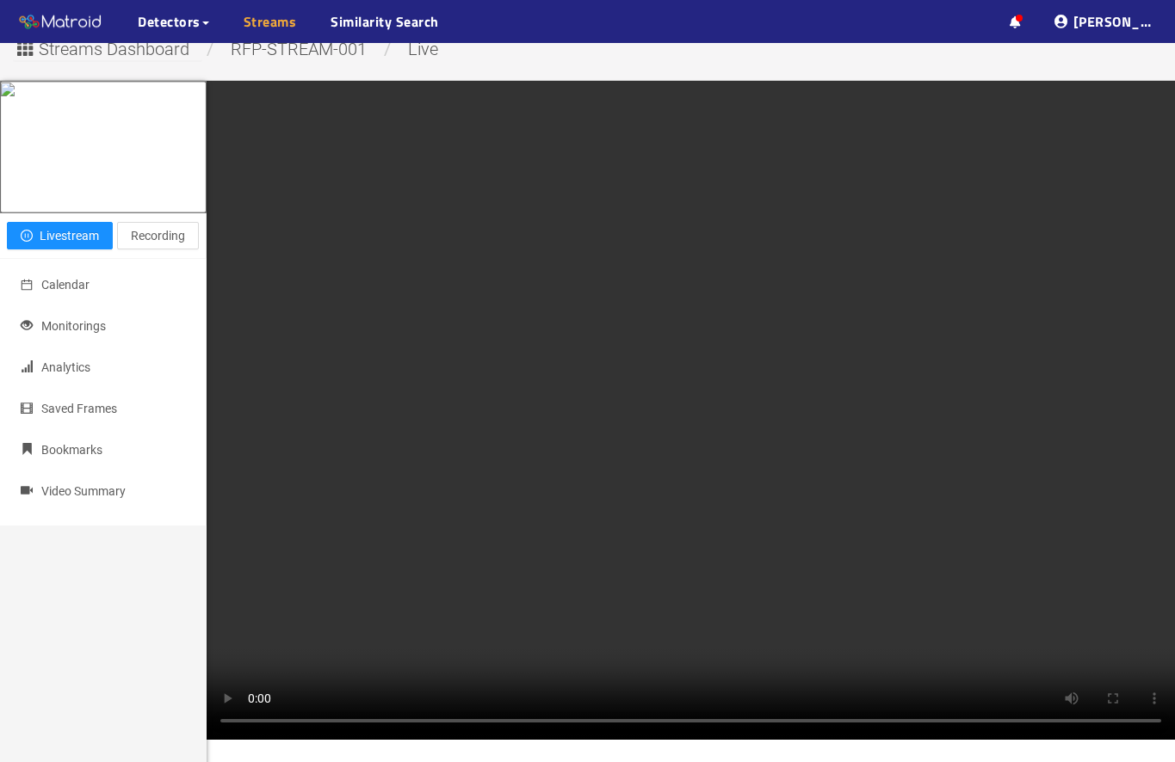
click at [274, 18] on link "Streams" at bounding box center [270, 21] width 53 height 21
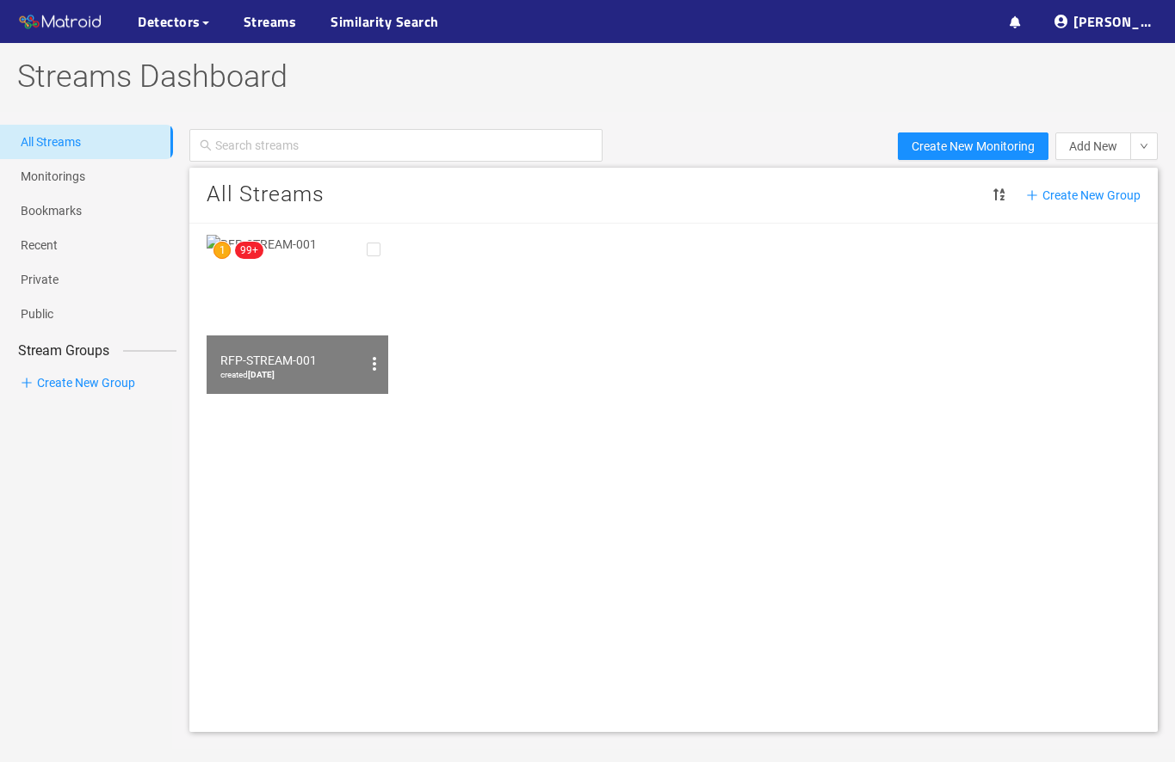
click at [334, 318] on img at bounding box center [298, 314] width 182 height 159
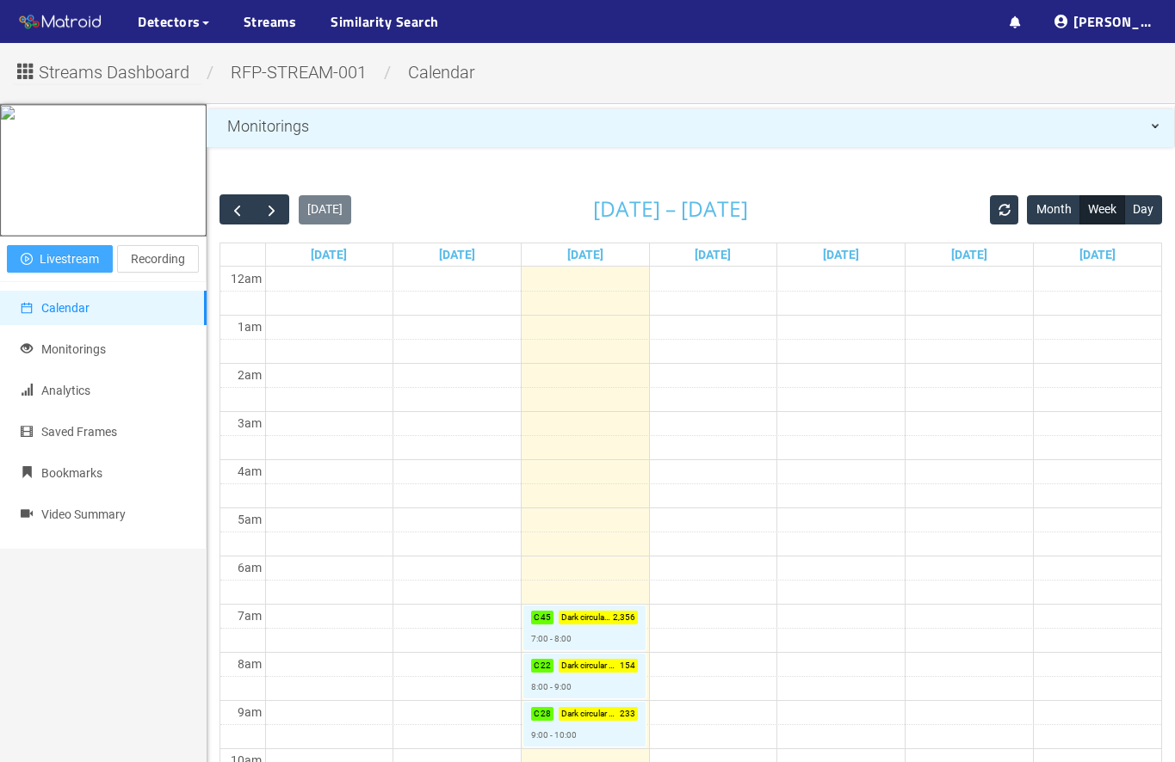
click at [87, 268] on span "Livestream" at bounding box center [69, 259] width 59 height 19
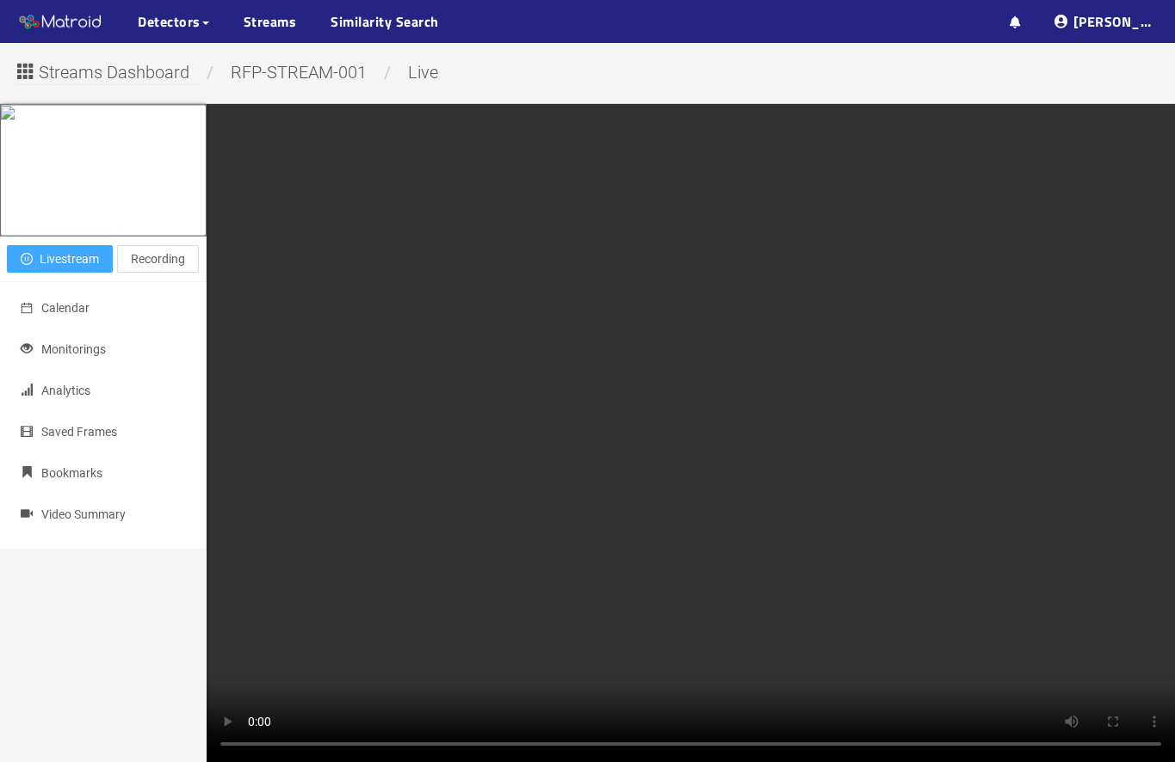
click at [87, 268] on span "Livestream" at bounding box center [69, 259] width 59 height 19
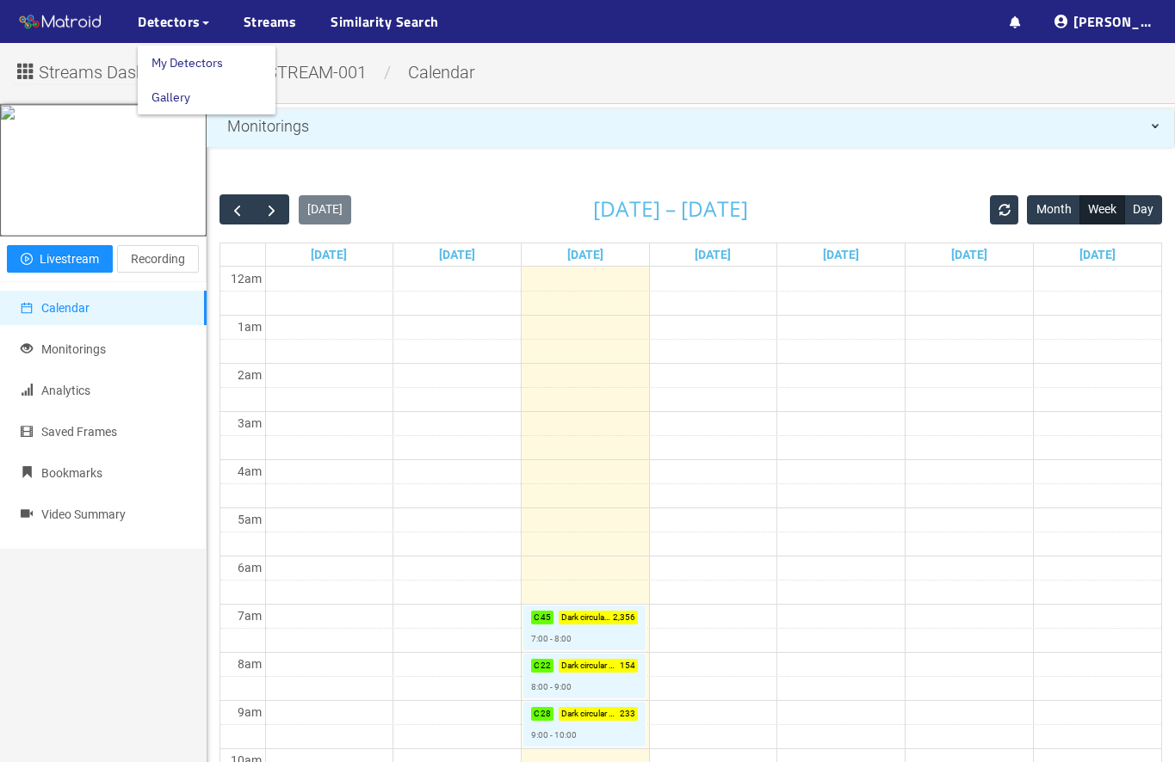
click at [170, 65] on link "My Detectors" at bounding box center [186, 63] width 71 height 34
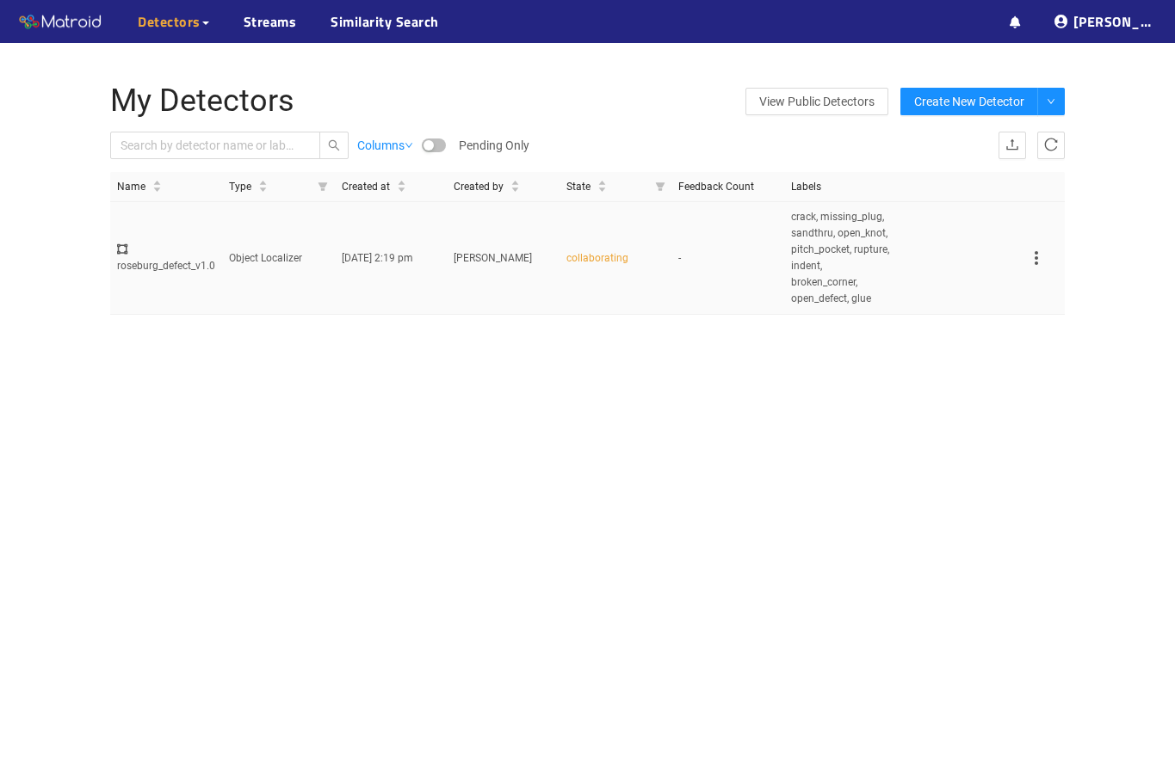
click at [292, 314] on td "Object Localizer" at bounding box center [278, 258] width 112 height 112
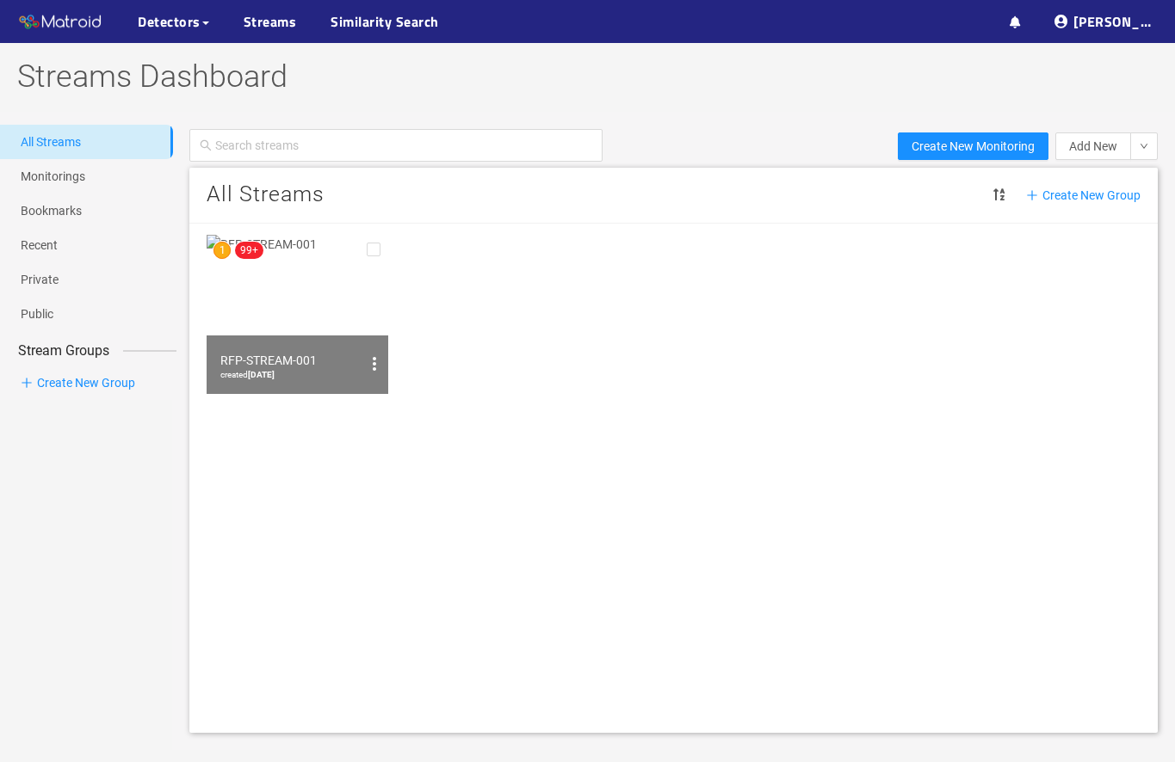
click at [308, 320] on img at bounding box center [298, 314] width 182 height 159
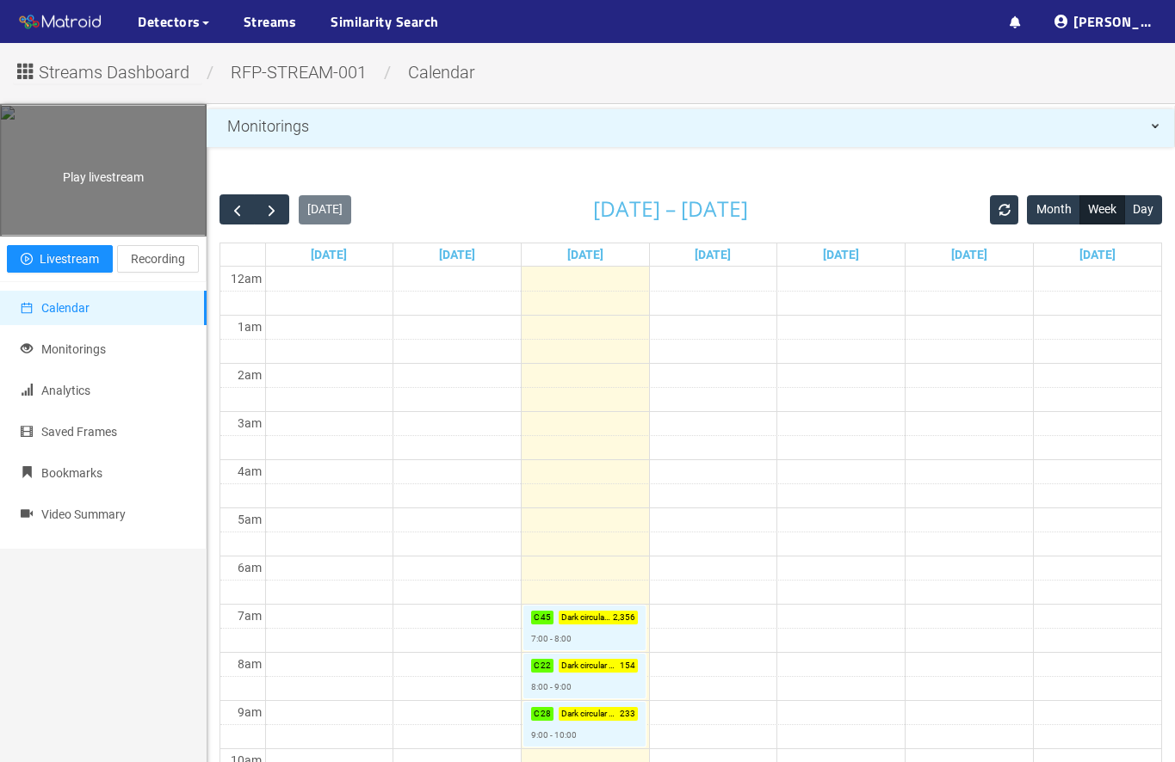
click at [116, 184] on span "Play livestream" at bounding box center [103, 177] width 81 height 14
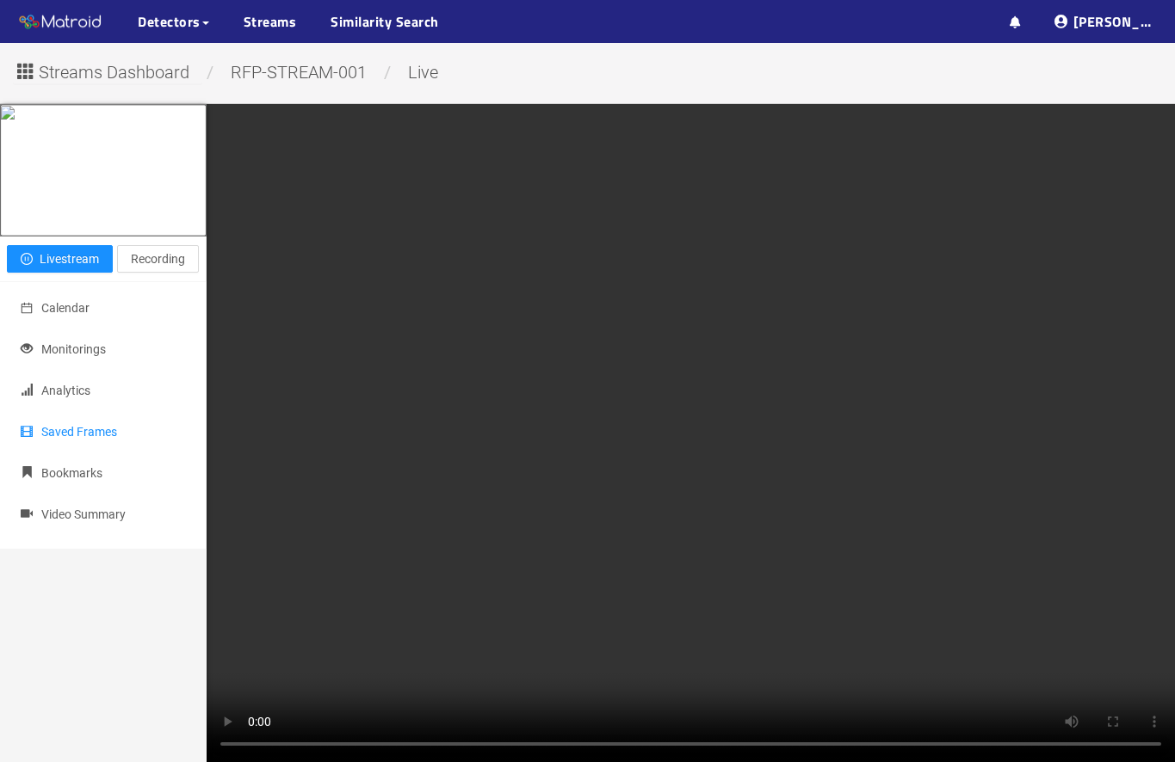
click at [96, 439] on span "Saved Frames" at bounding box center [79, 432] width 76 height 14
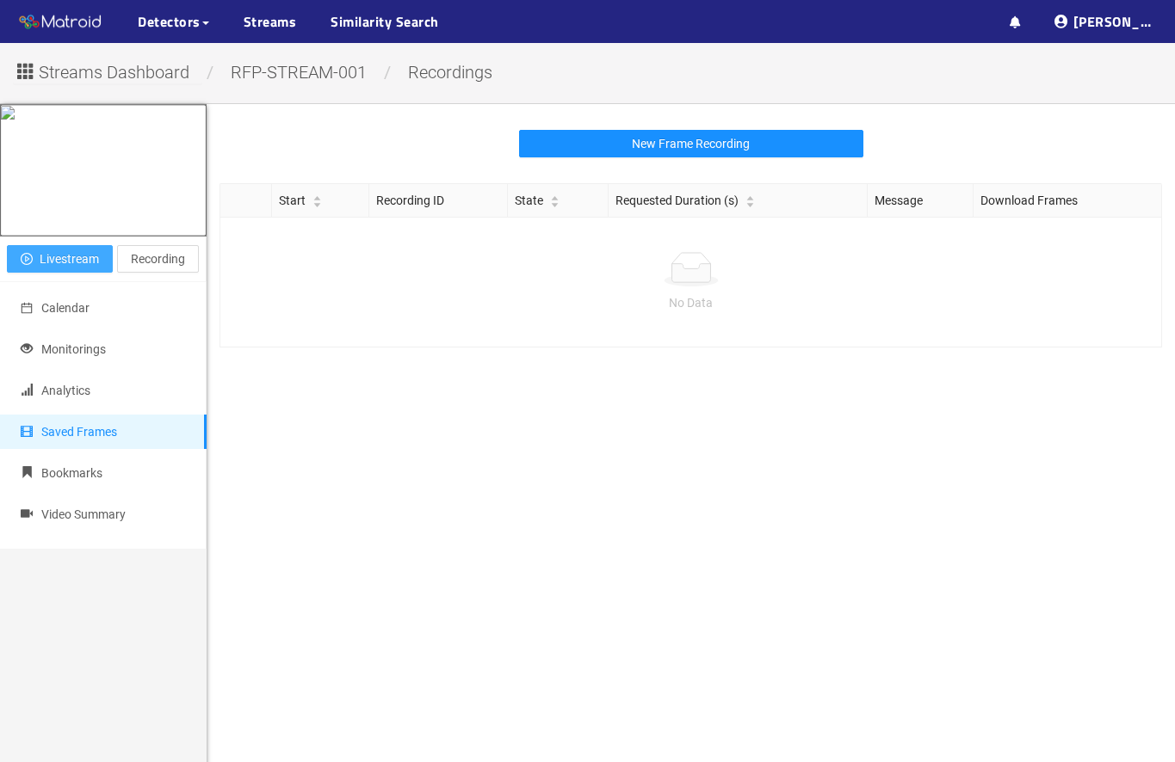
click at [81, 268] on span "Livestream" at bounding box center [69, 259] width 59 height 19
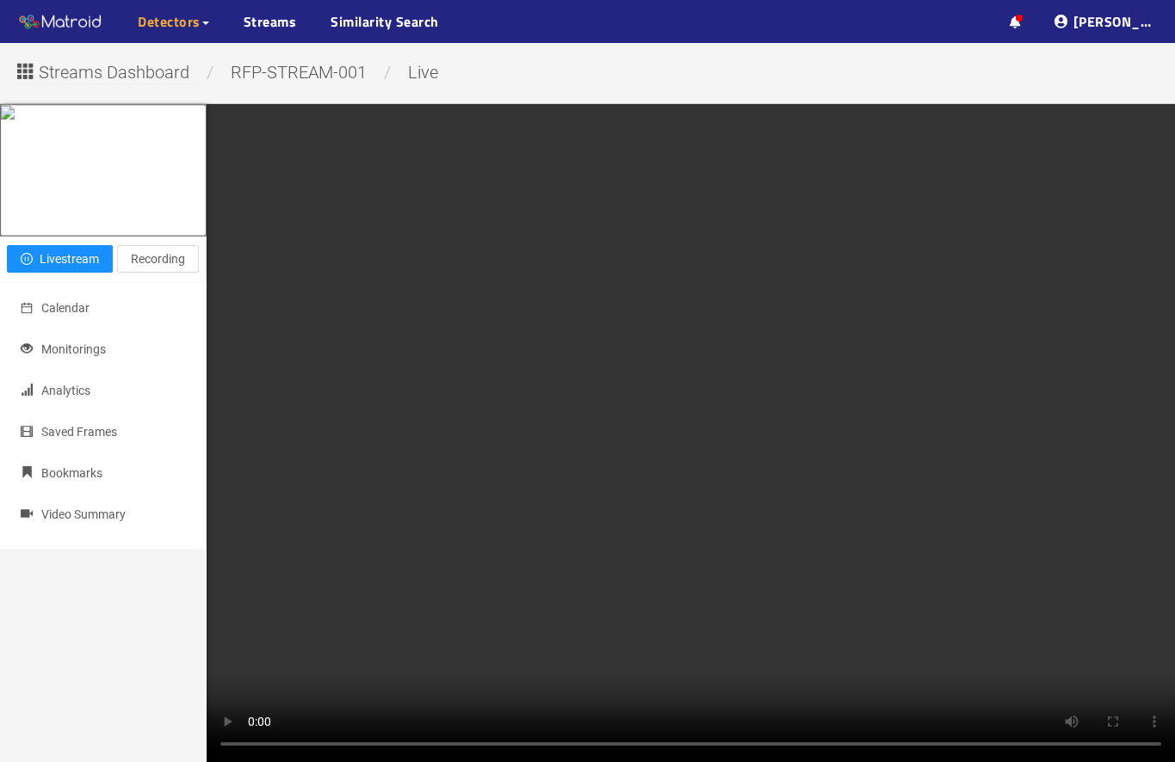
click at [189, 28] on span "Detectors" at bounding box center [169, 21] width 63 height 21
click at [201, 71] on link "My Detectors" at bounding box center [186, 63] width 71 height 34
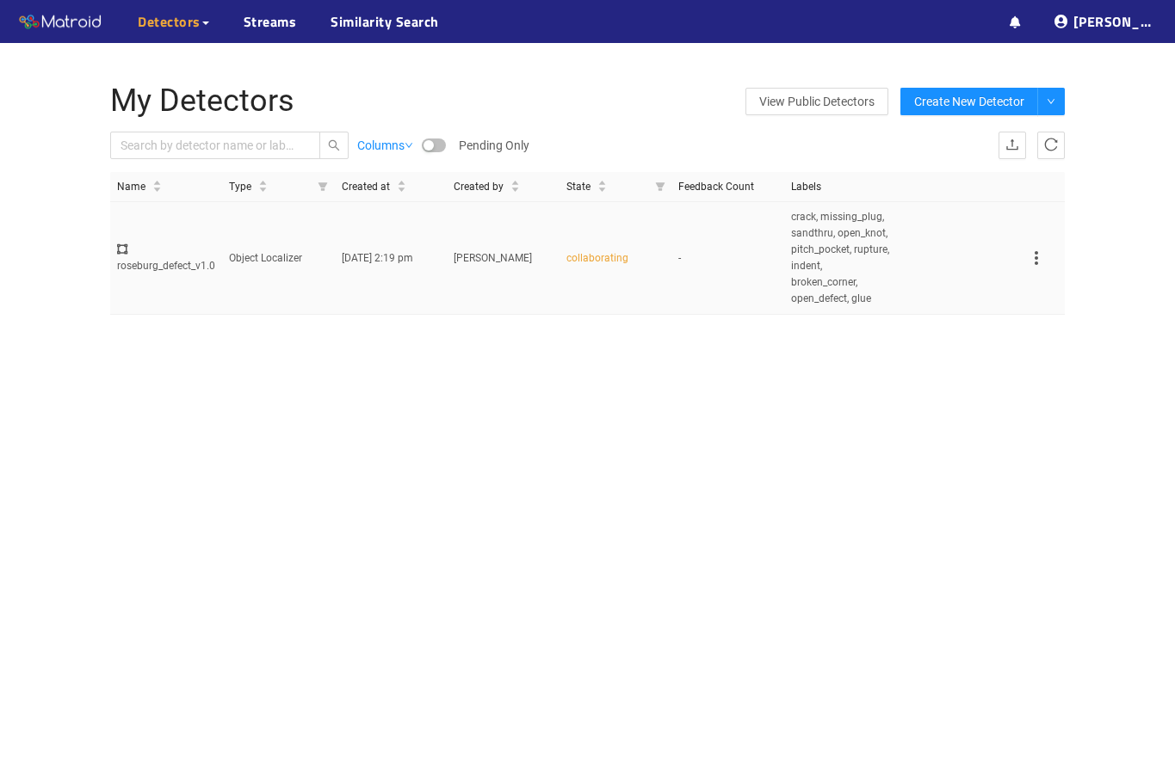
click at [526, 287] on td "[PERSON_NAME]" at bounding box center [503, 258] width 112 height 112
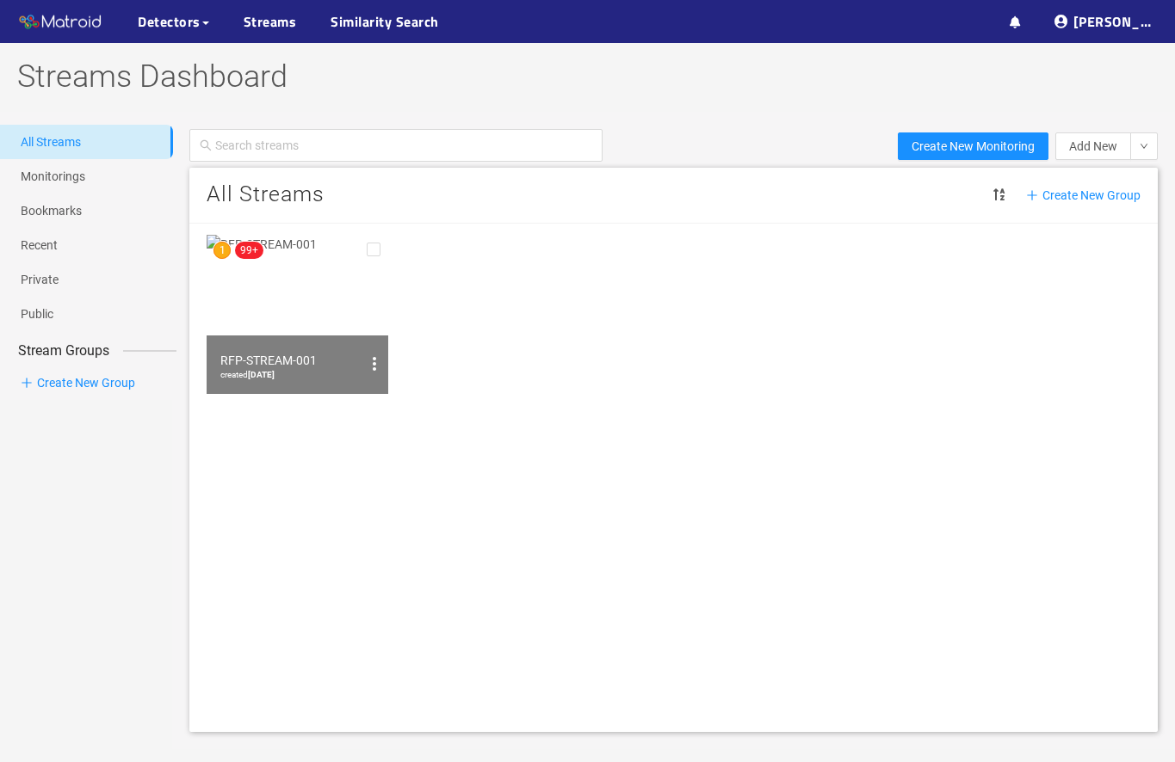
click at [275, 306] on img at bounding box center [298, 314] width 182 height 159
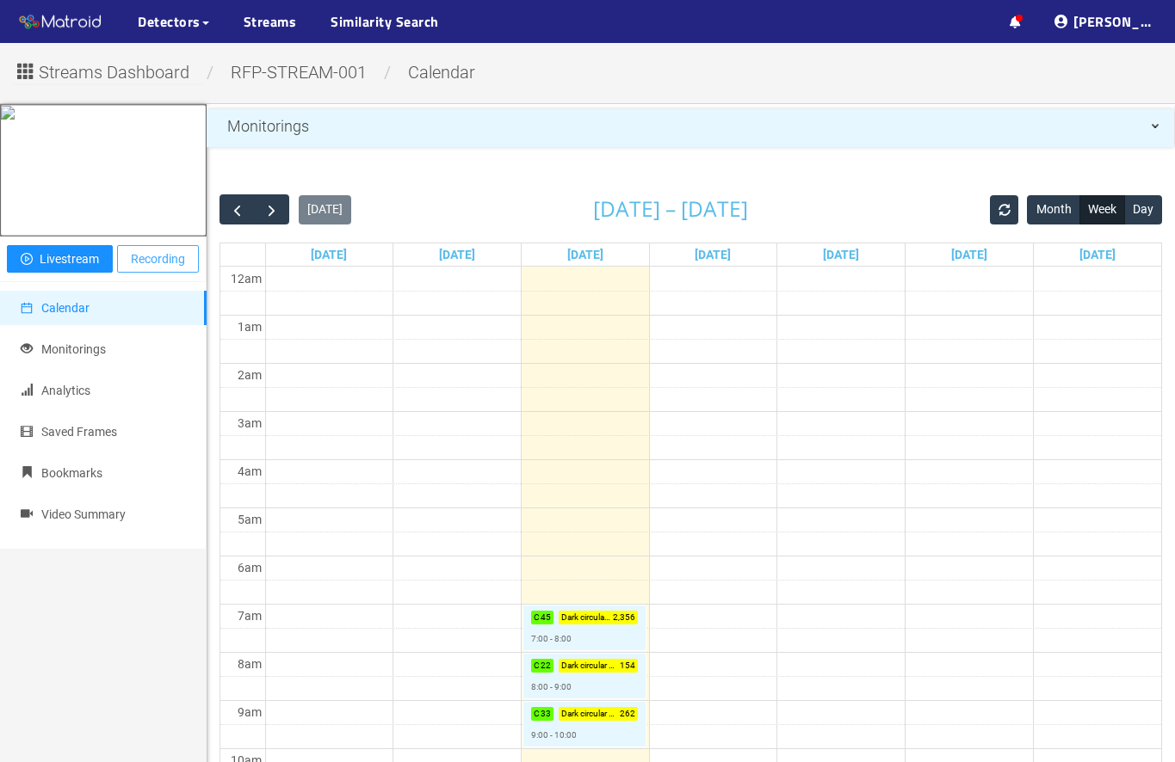
click at [156, 268] on span "Recording" at bounding box center [158, 259] width 54 height 19
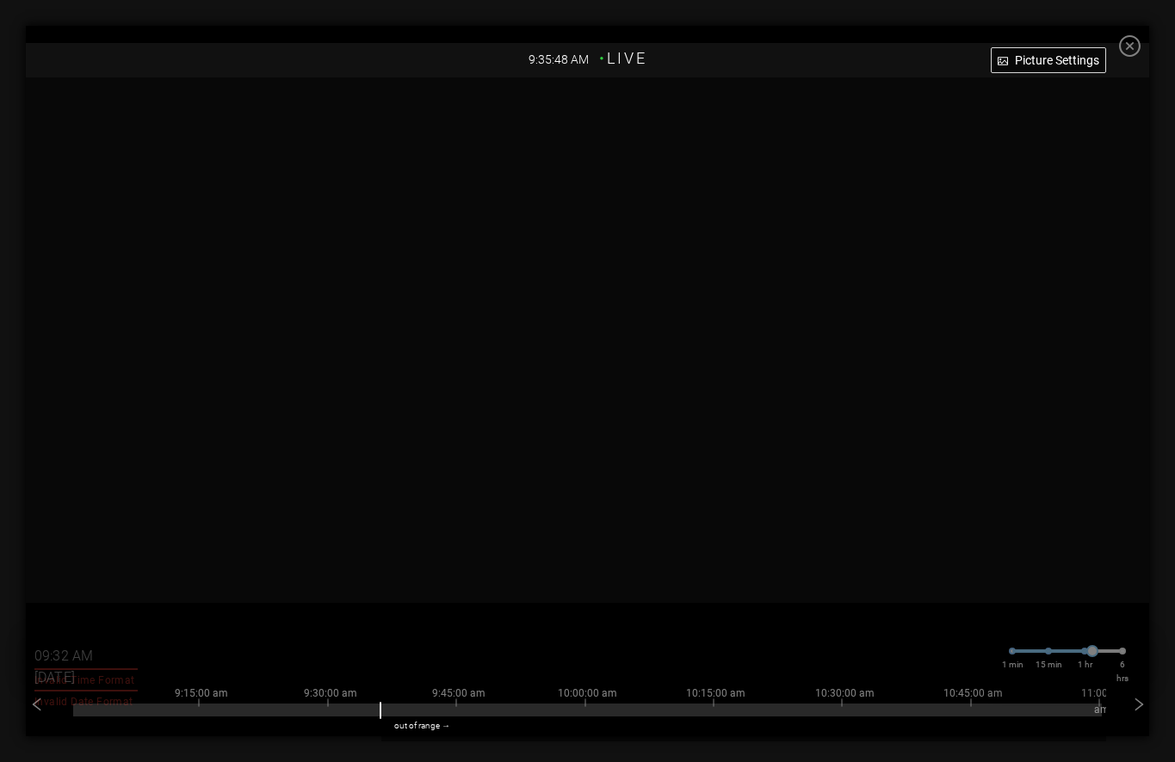
click at [1132, 46] on icon "close-circle" at bounding box center [1130, 46] width 22 height 22
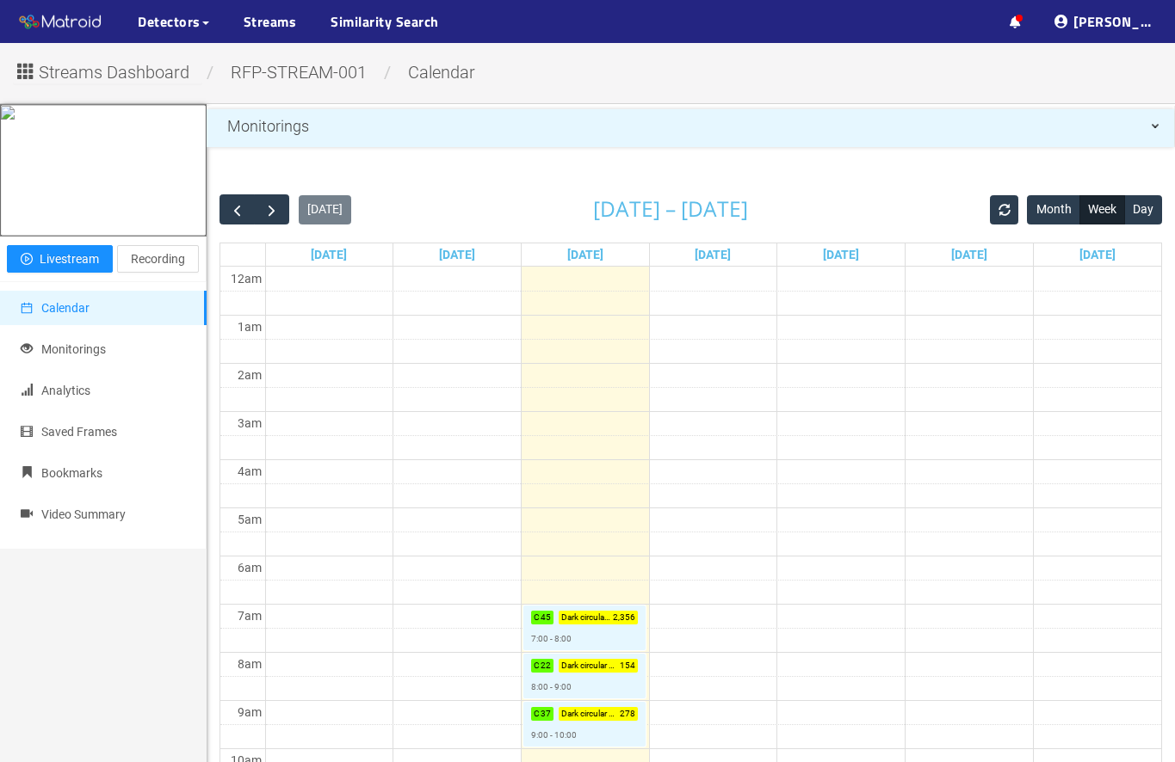
click at [245, 22] on link "Streams" at bounding box center [270, 21] width 53 height 21
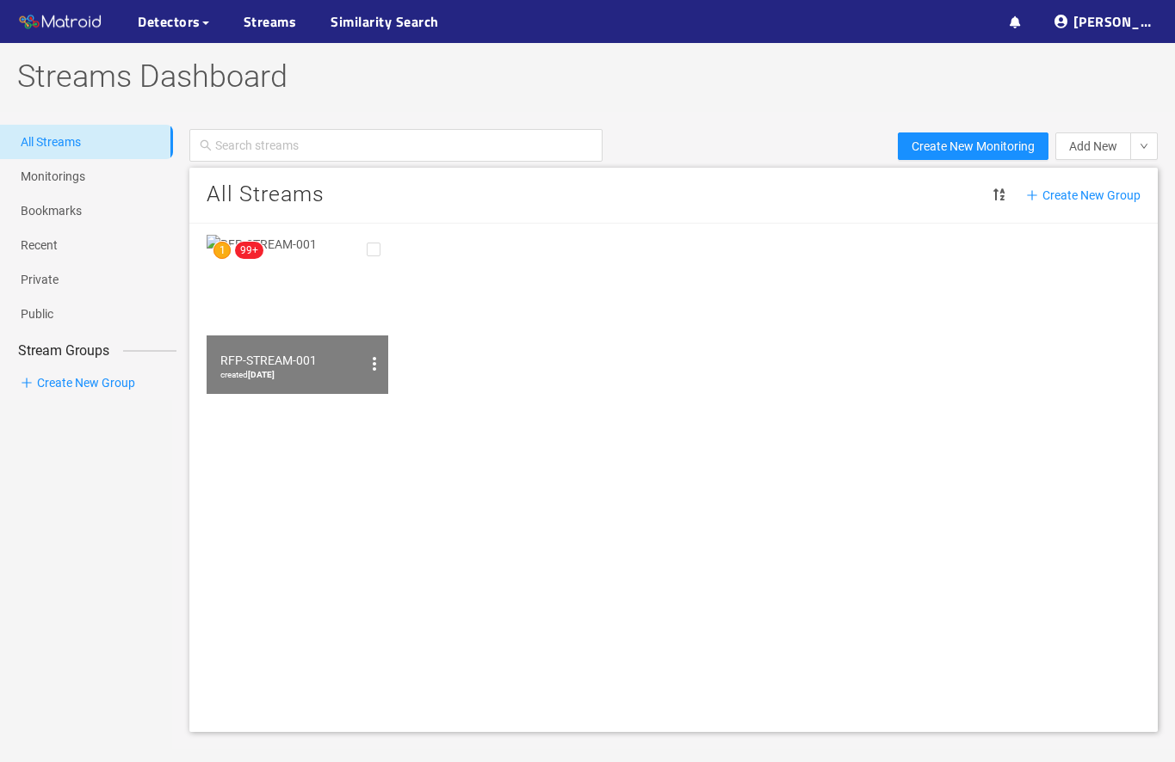
click at [326, 329] on img at bounding box center [298, 314] width 182 height 159
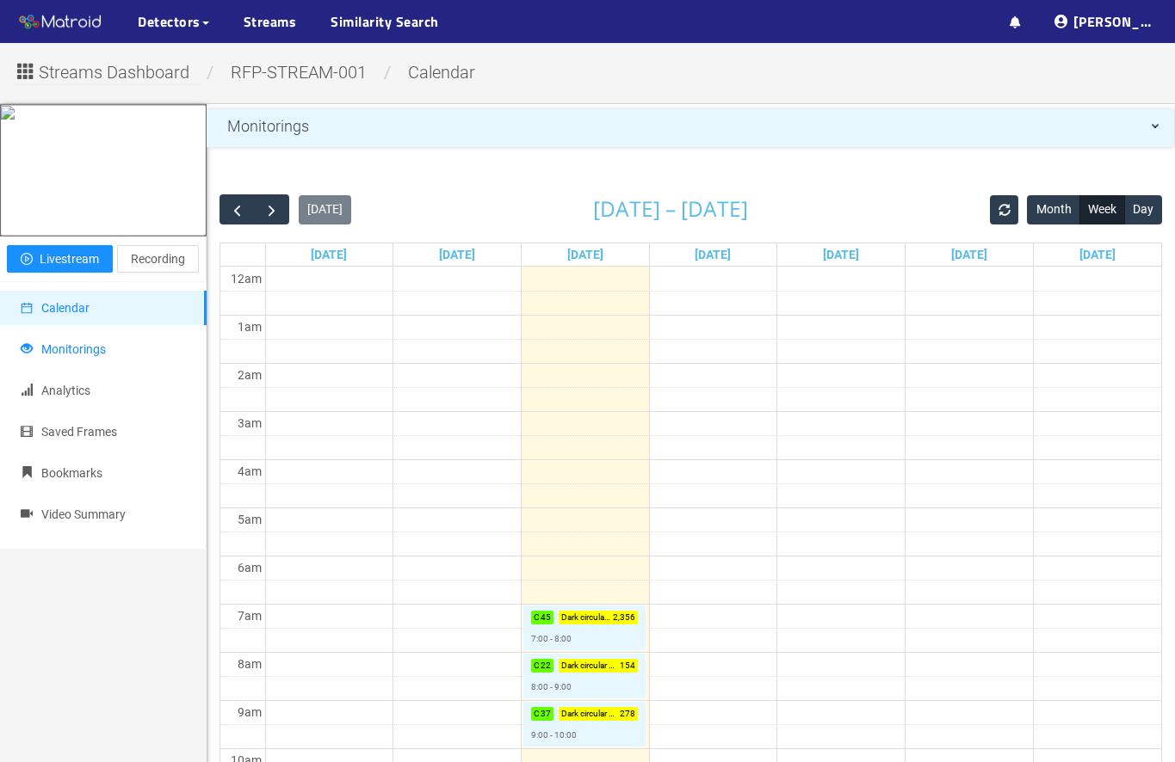
click at [134, 367] on li "Monitorings" at bounding box center [103, 349] width 207 height 34
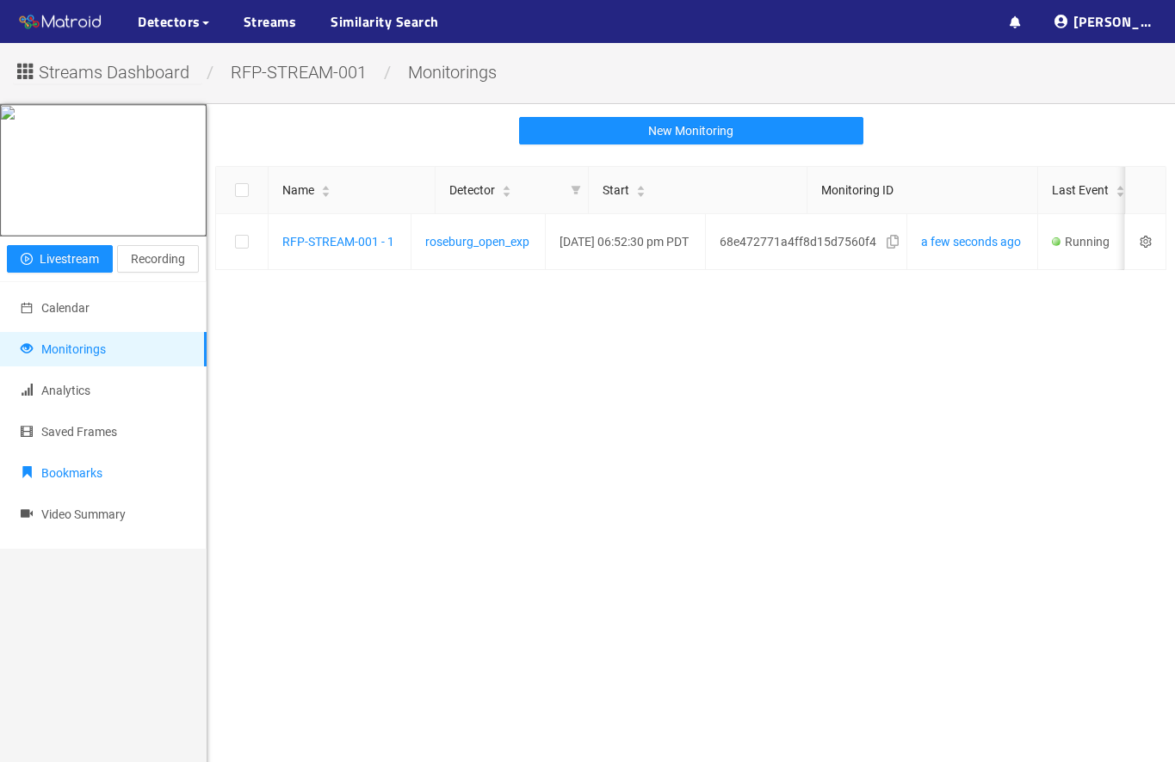
click at [109, 487] on li "Bookmarks" at bounding box center [103, 473] width 207 height 34
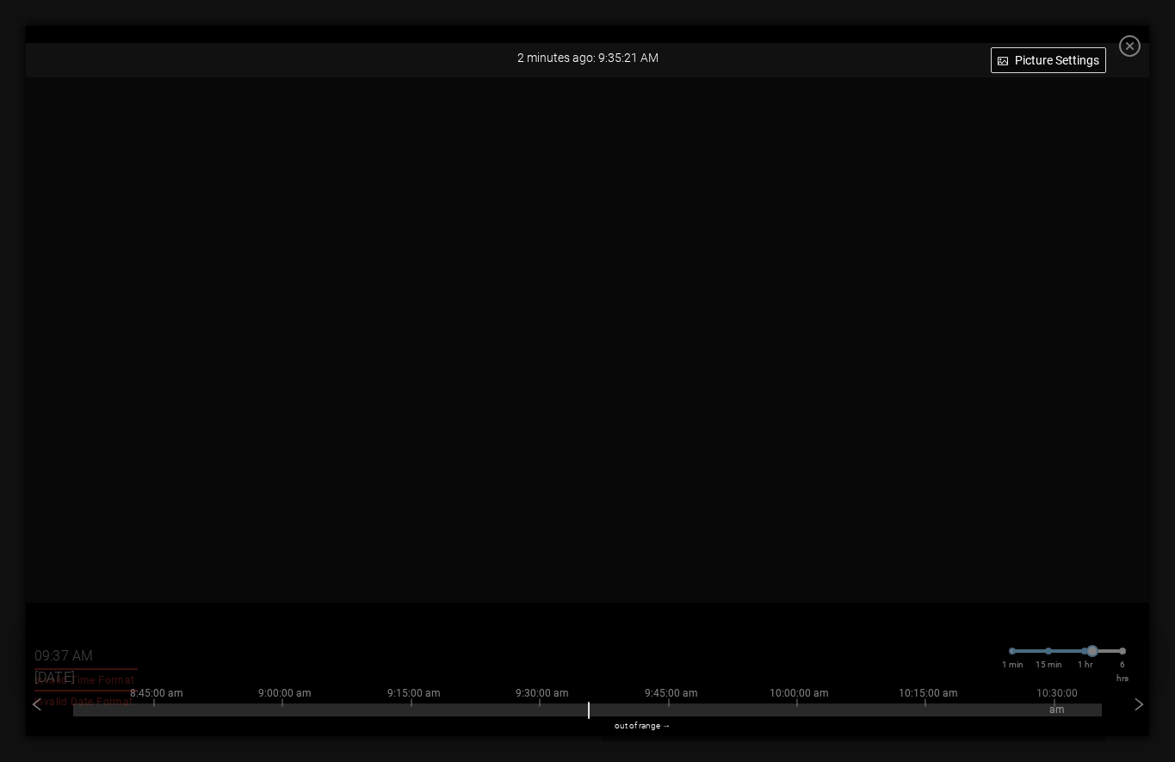
click at [1127, 48] on icon "close-circle" at bounding box center [1130, 46] width 22 height 22
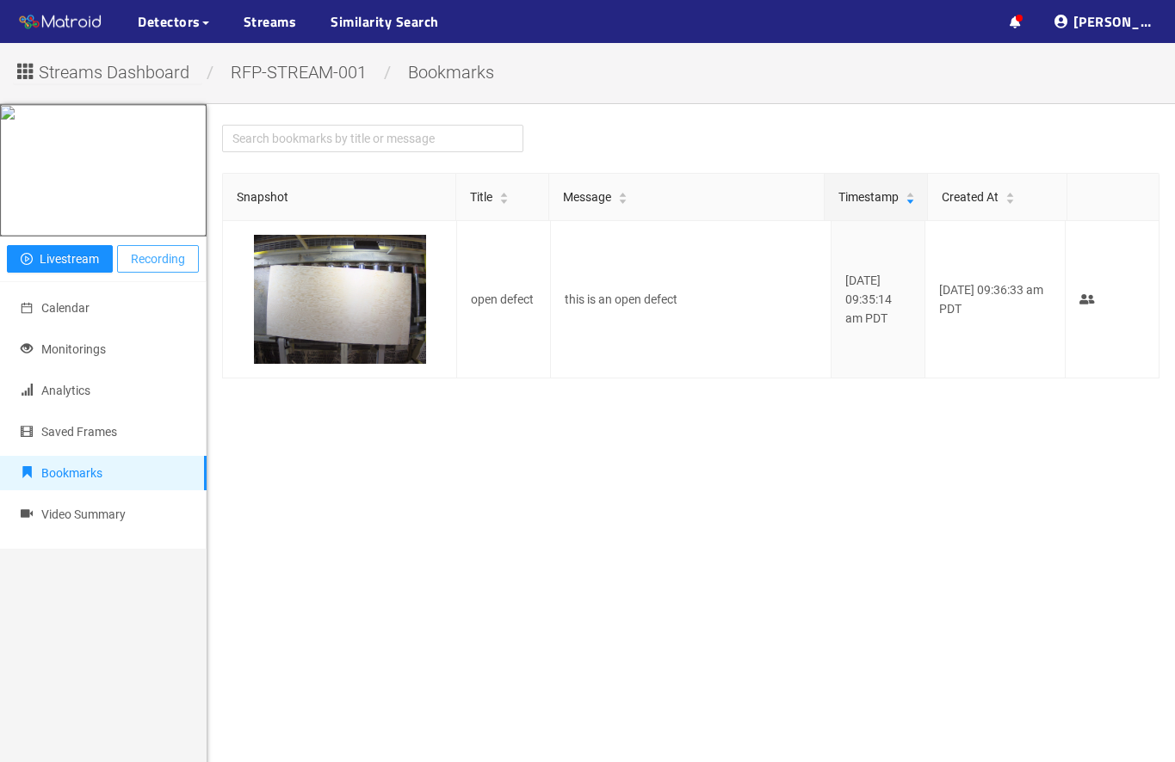
click at [145, 268] on span "Recording" at bounding box center [158, 259] width 54 height 19
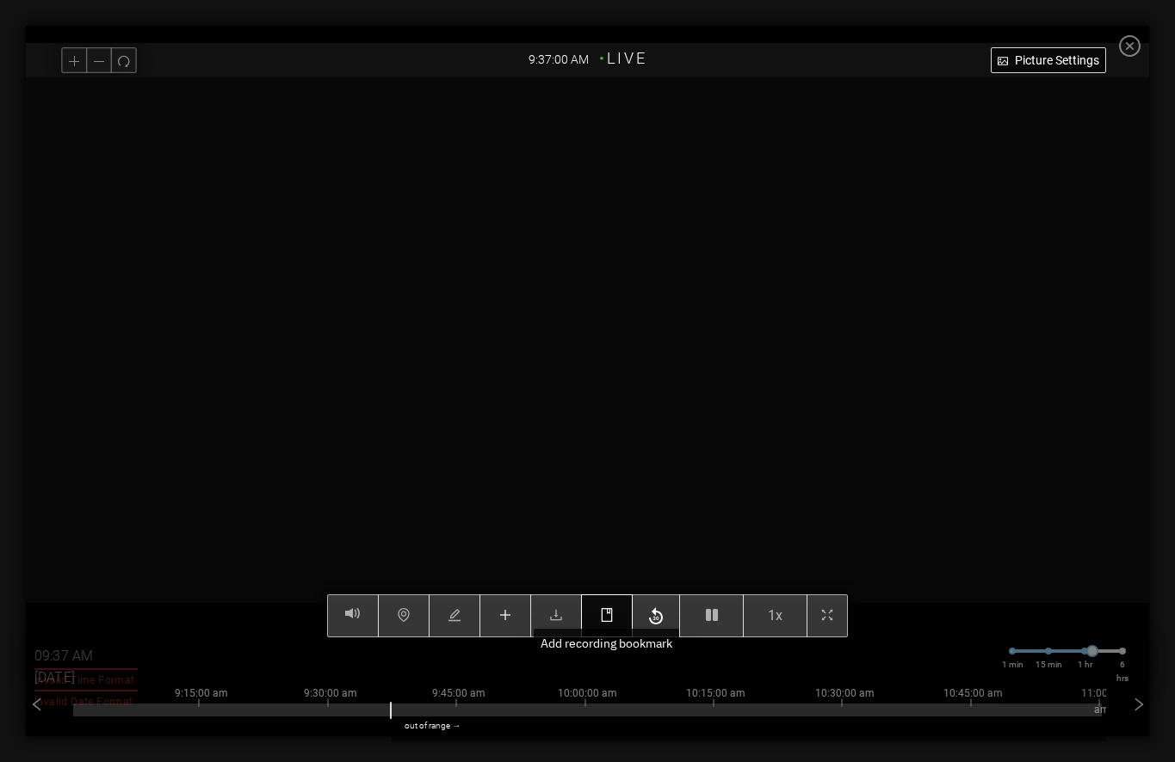
click at [614, 622] on icon "book" at bounding box center [607, 615] width 14 height 14
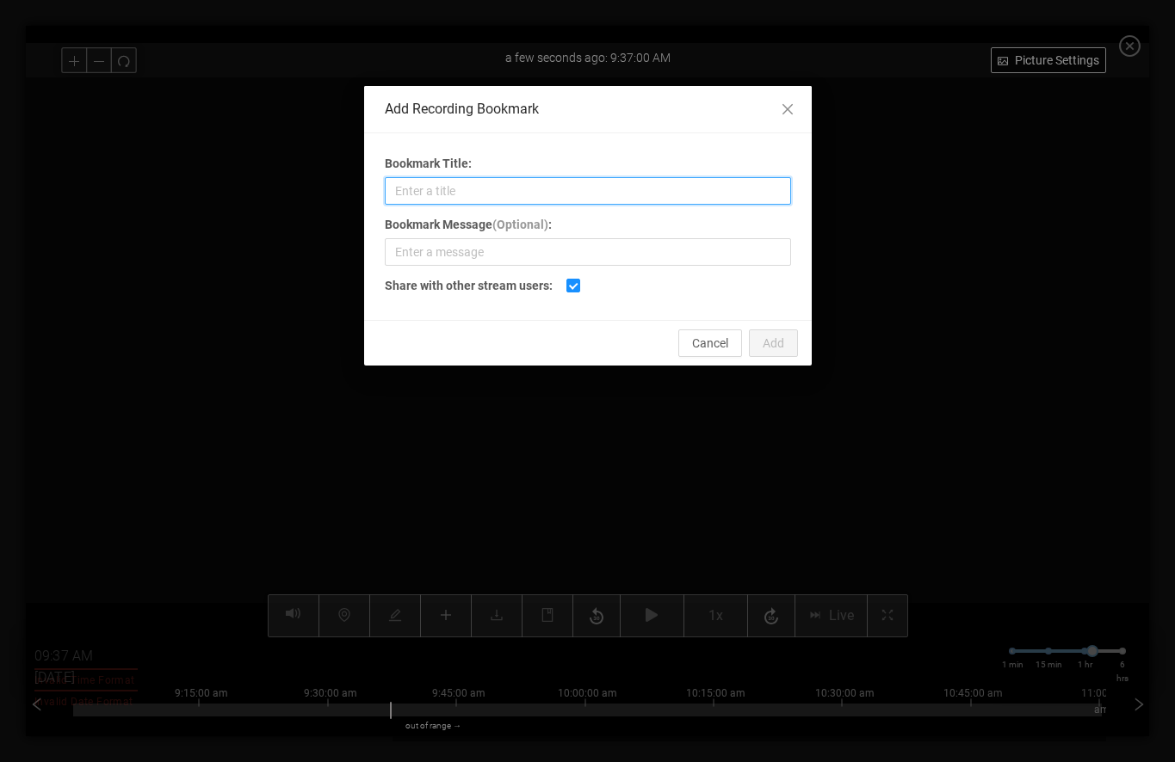
click at [617, 190] on input "Bookmark Title:" at bounding box center [588, 191] width 406 height 28
type input "C"
type input "[PERSON_NAME] test bookmark"
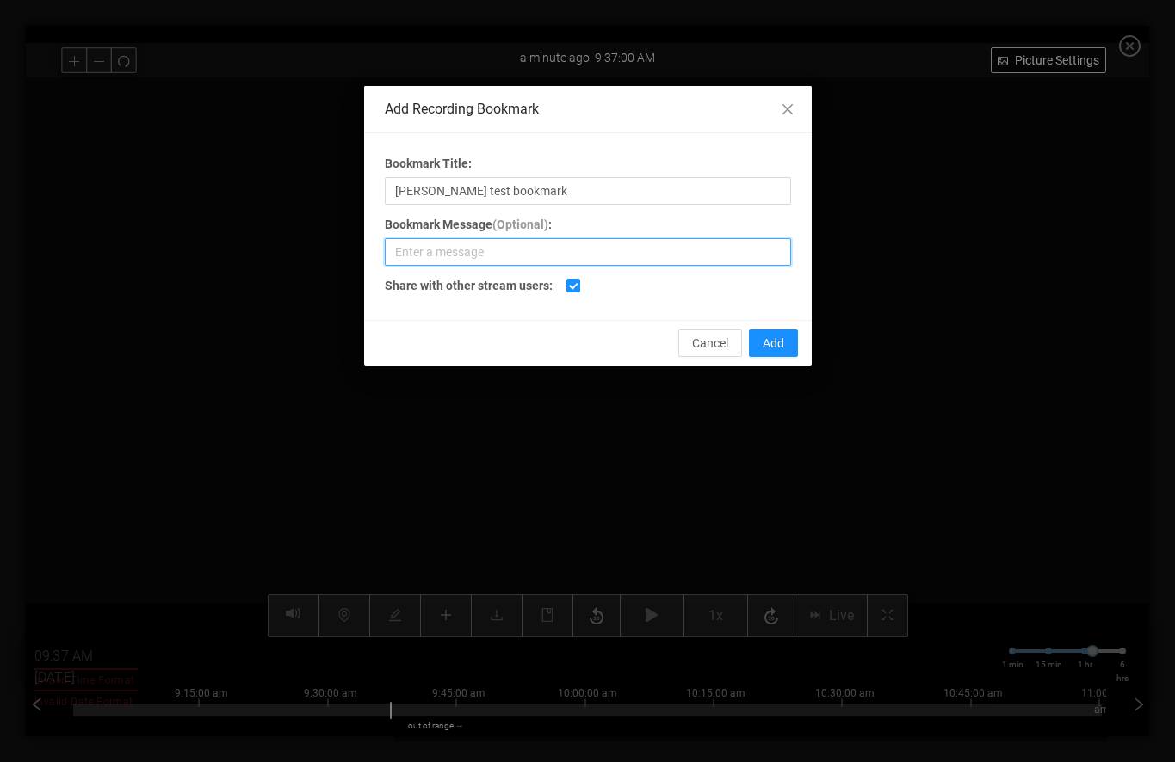
click at [573, 250] on input "Bookmark Message (Optional) :" at bounding box center [588, 252] width 406 height 28
type input "Test"
click at [762, 343] on span "Add" at bounding box center [773, 343] width 22 height 19
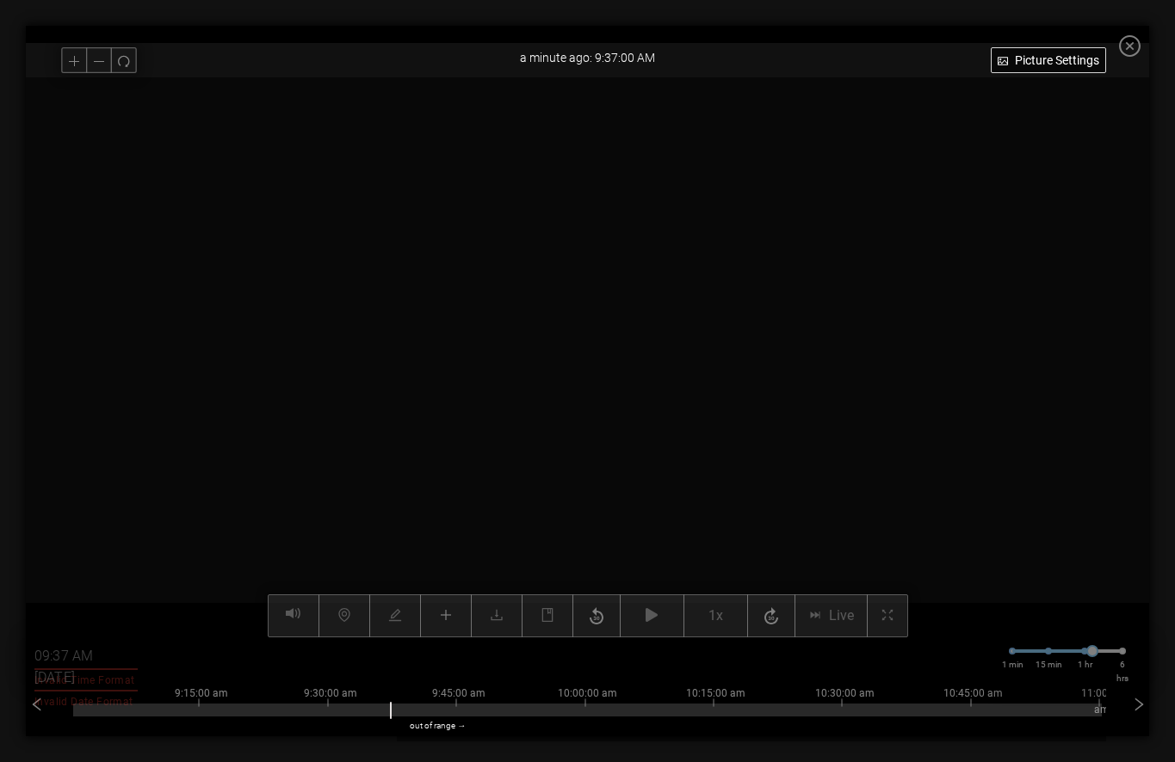
click at [1128, 57] on span "close-circle" at bounding box center [1130, 46] width 22 height 22
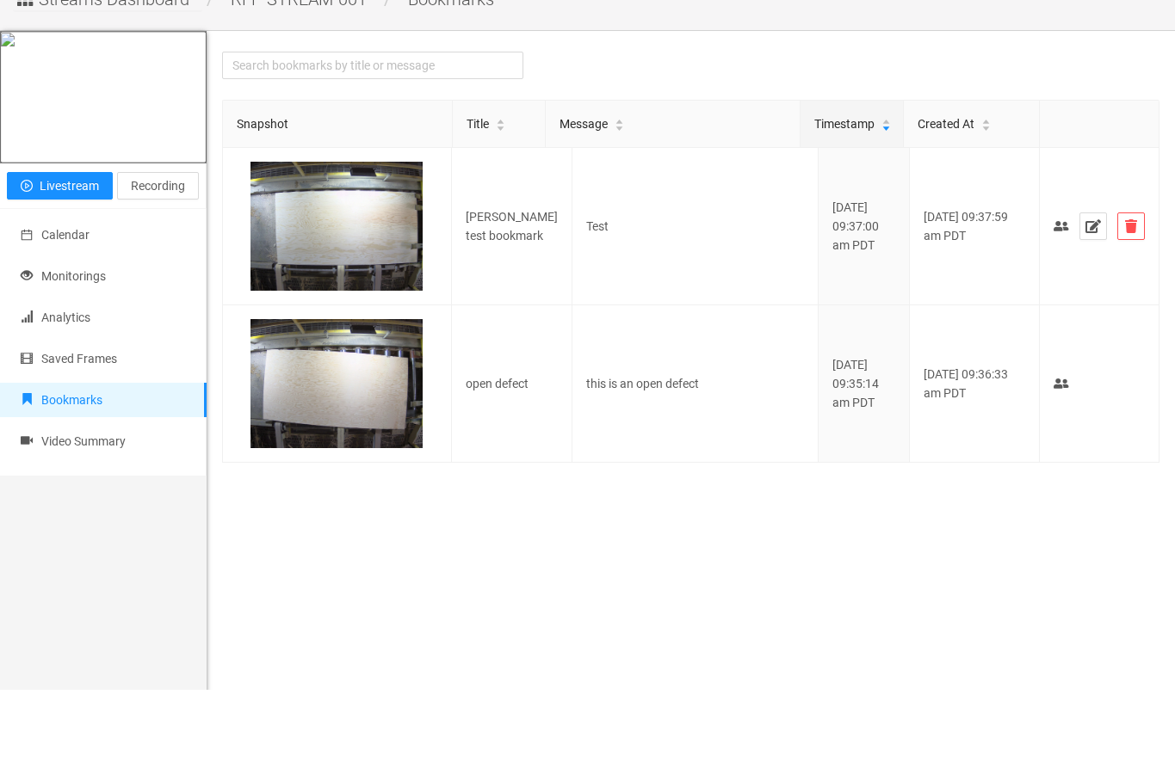
scroll to position [73, 0]
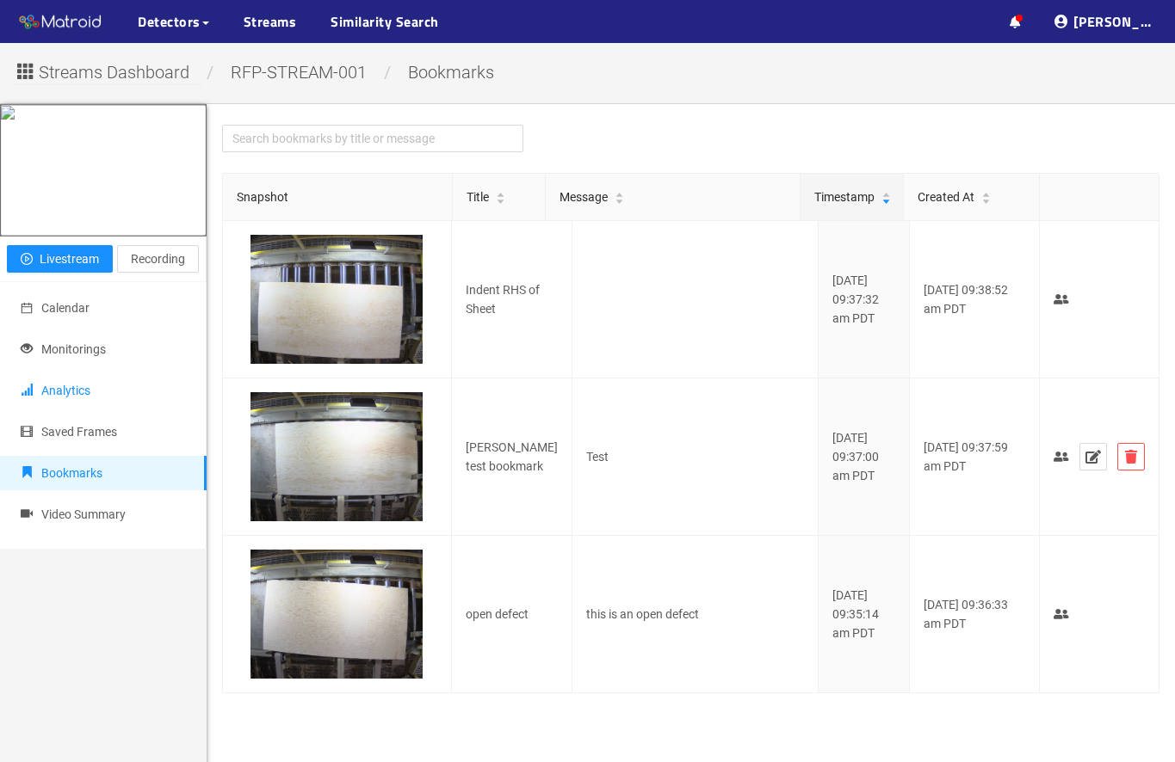
click at [116, 408] on li "Analytics" at bounding box center [103, 390] width 207 height 34
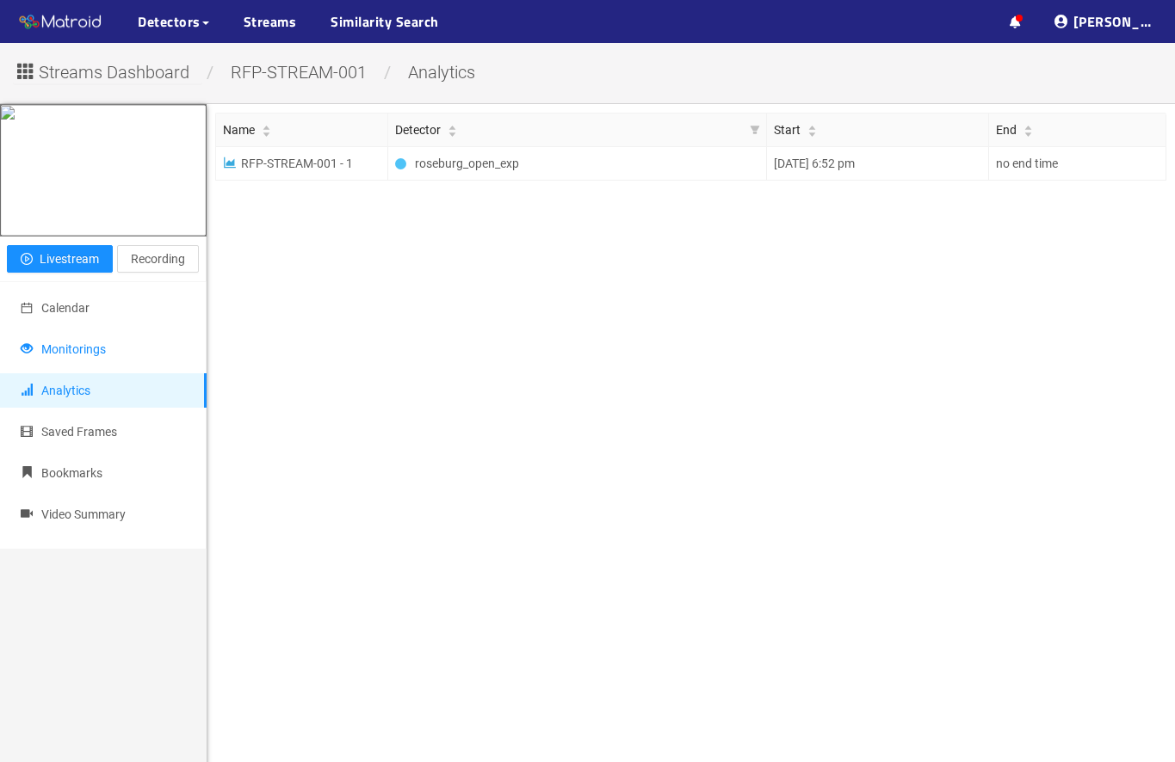
click at [98, 356] on span "Monitorings" at bounding box center [73, 349] width 65 height 14
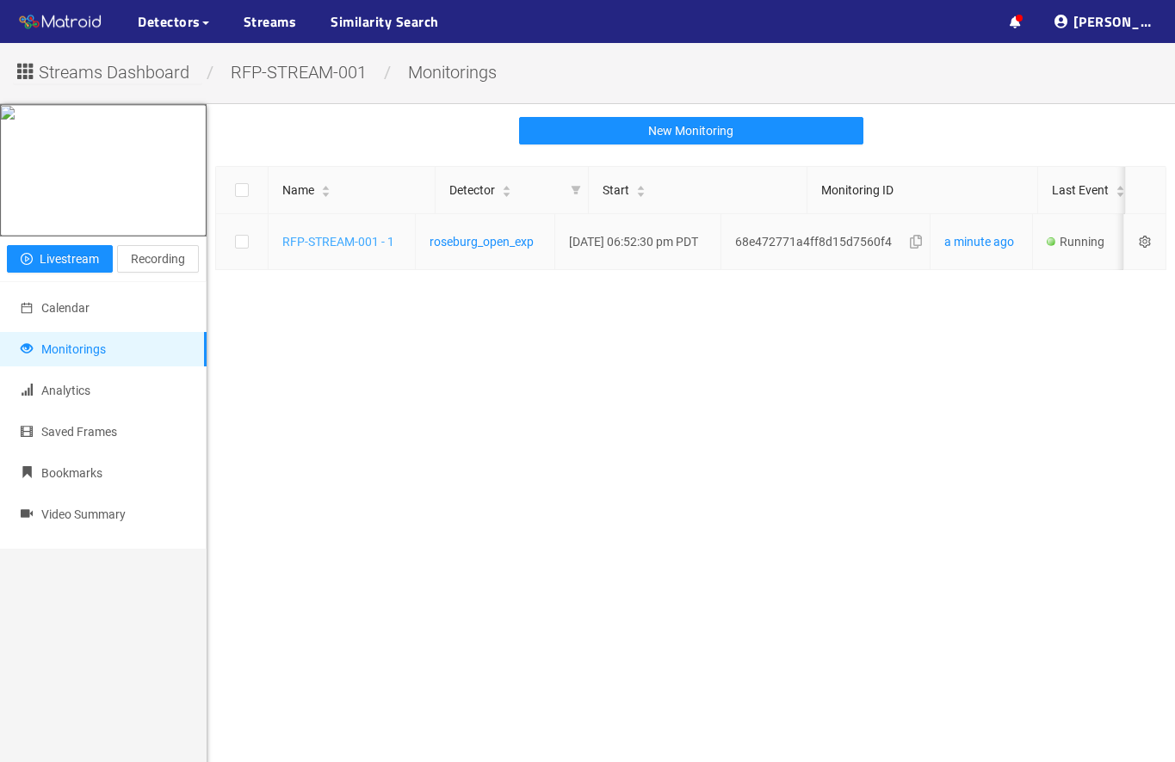
click at [360, 249] on link "RFP-STREAM-001 - 1" at bounding box center [338, 242] width 112 height 14
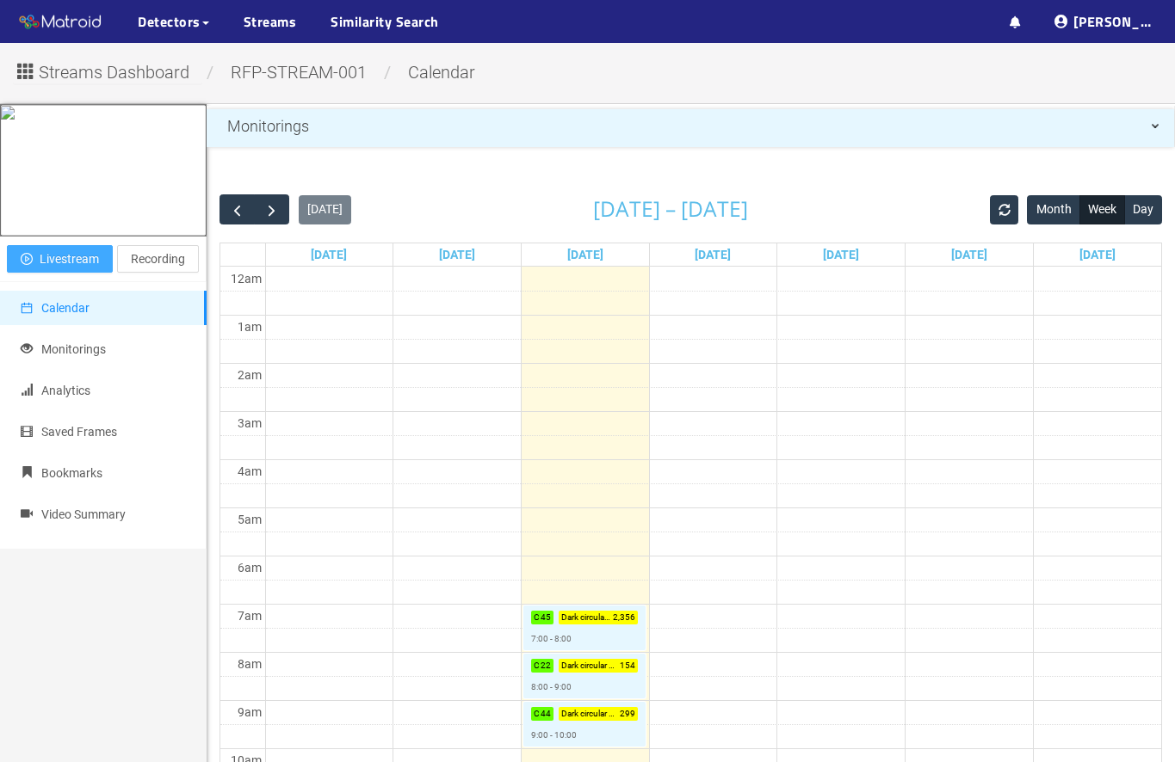
click at [61, 268] on span "Livestream" at bounding box center [69, 259] width 59 height 19
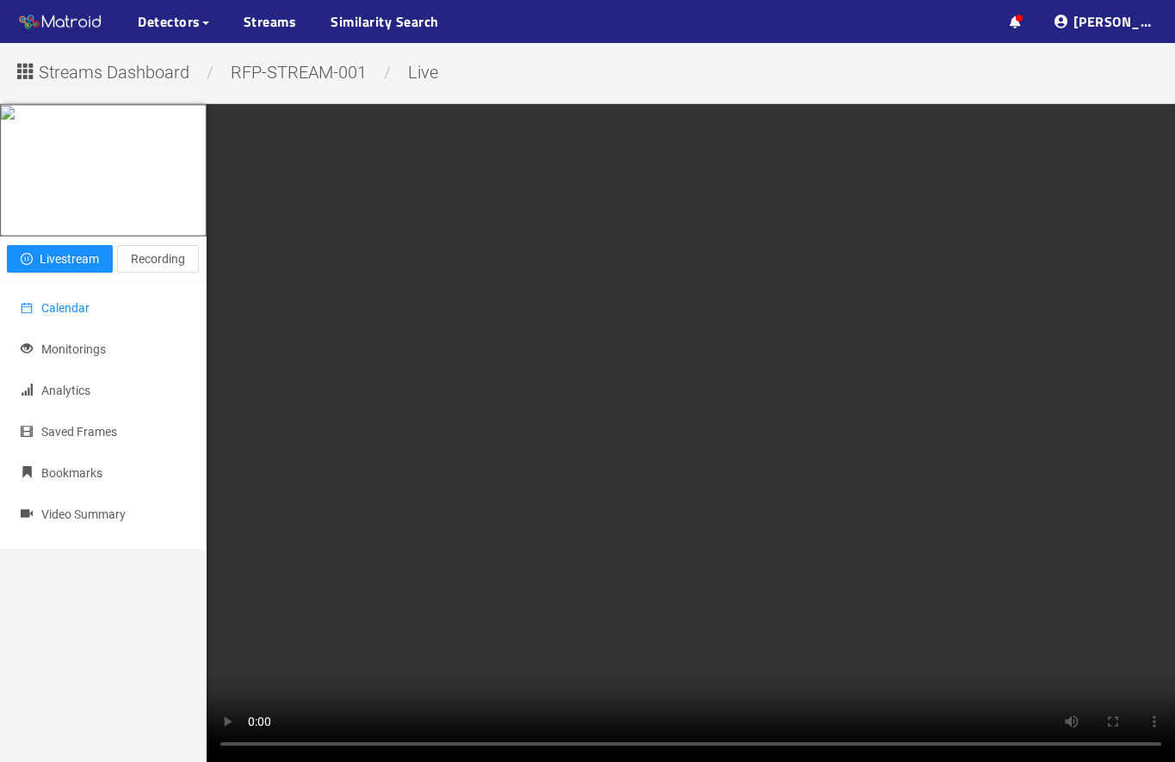
click at [87, 315] on span "Calendar" at bounding box center [65, 308] width 48 height 14
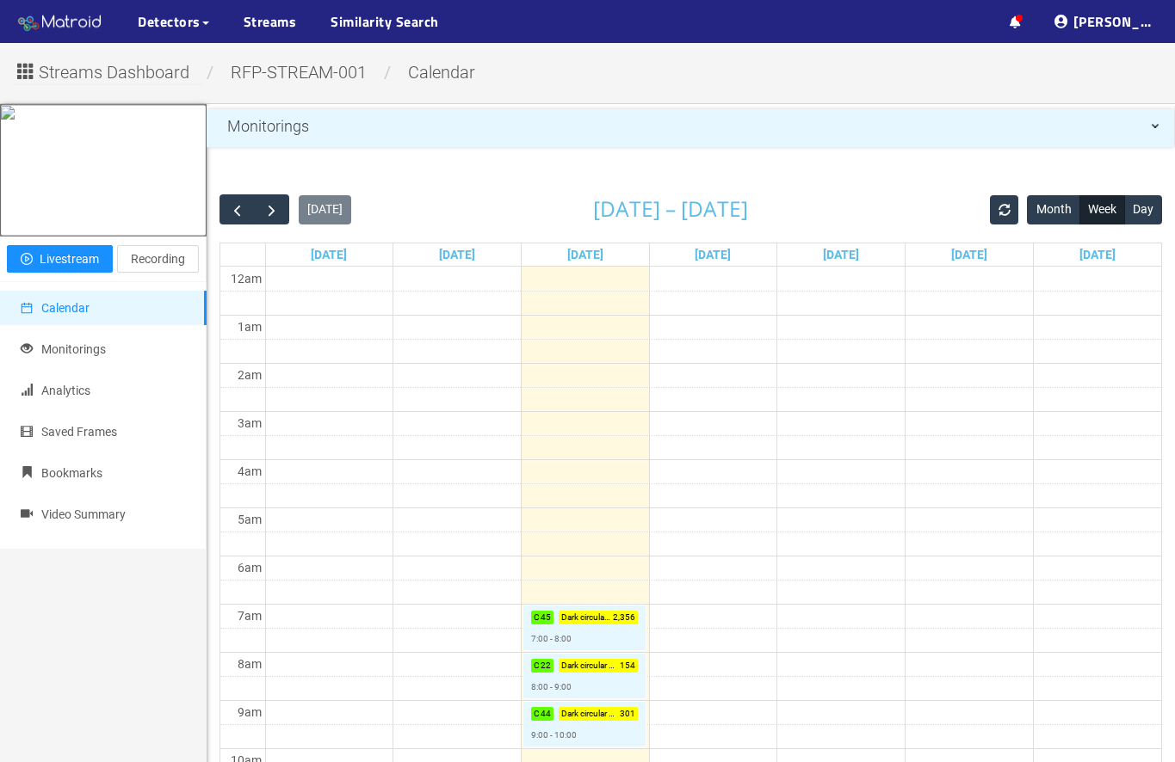
click at [78, 24] on img at bounding box center [60, 22] width 86 height 26
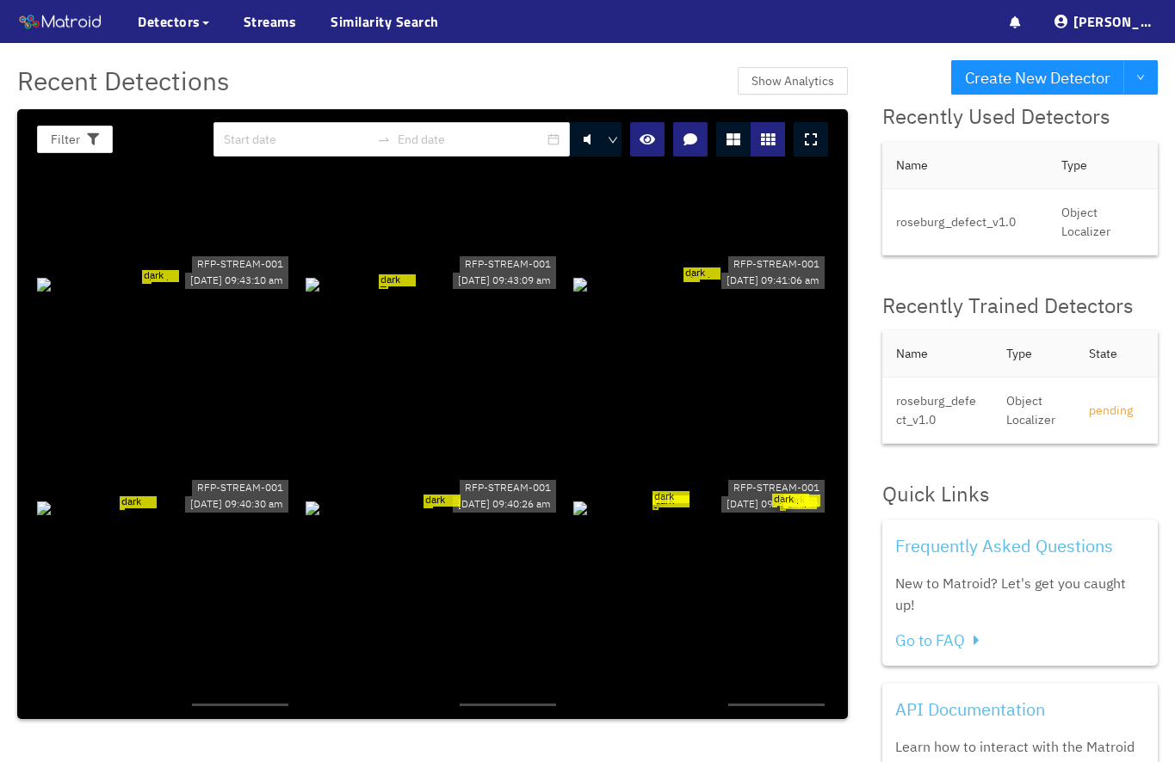
click at [828, 137] on div at bounding box center [810, 139] width 34 height 34
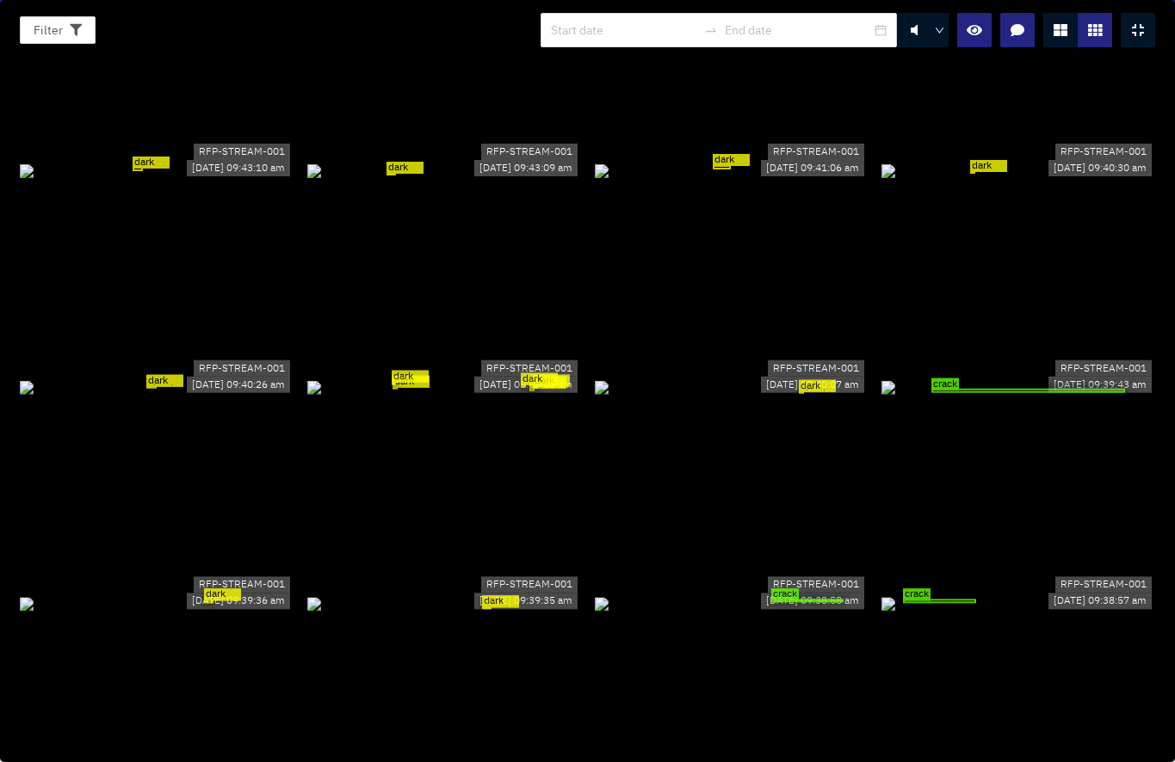
click at [1064, 34] on icon at bounding box center [1060, 30] width 14 height 14
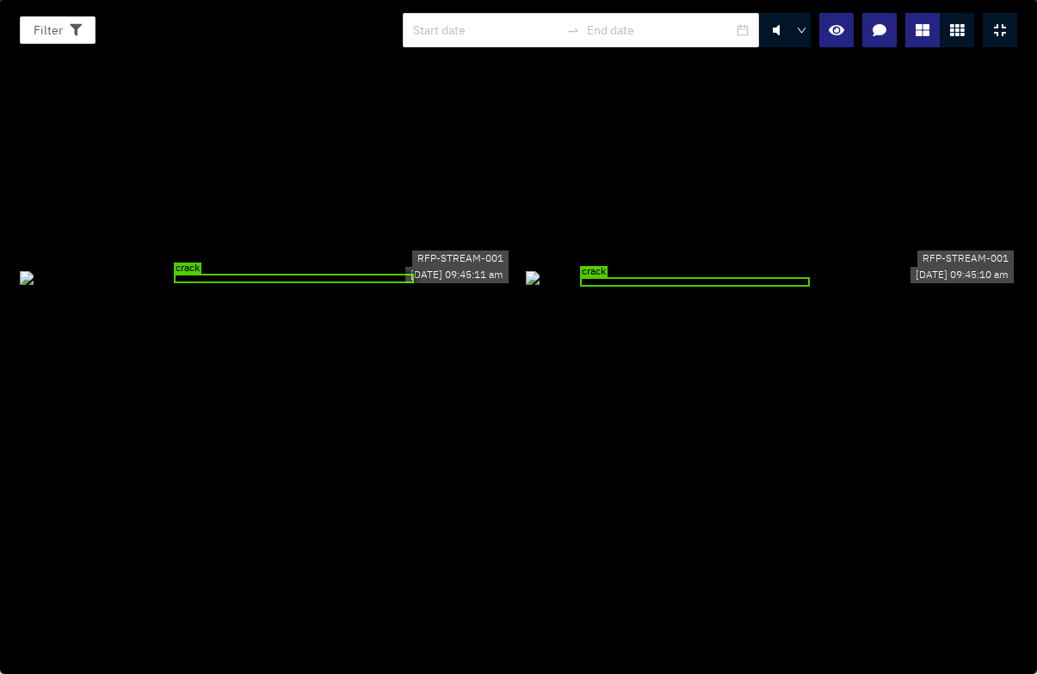
click at [365, 283] on div "crack" at bounding box center [293, 278] width 239 height 9
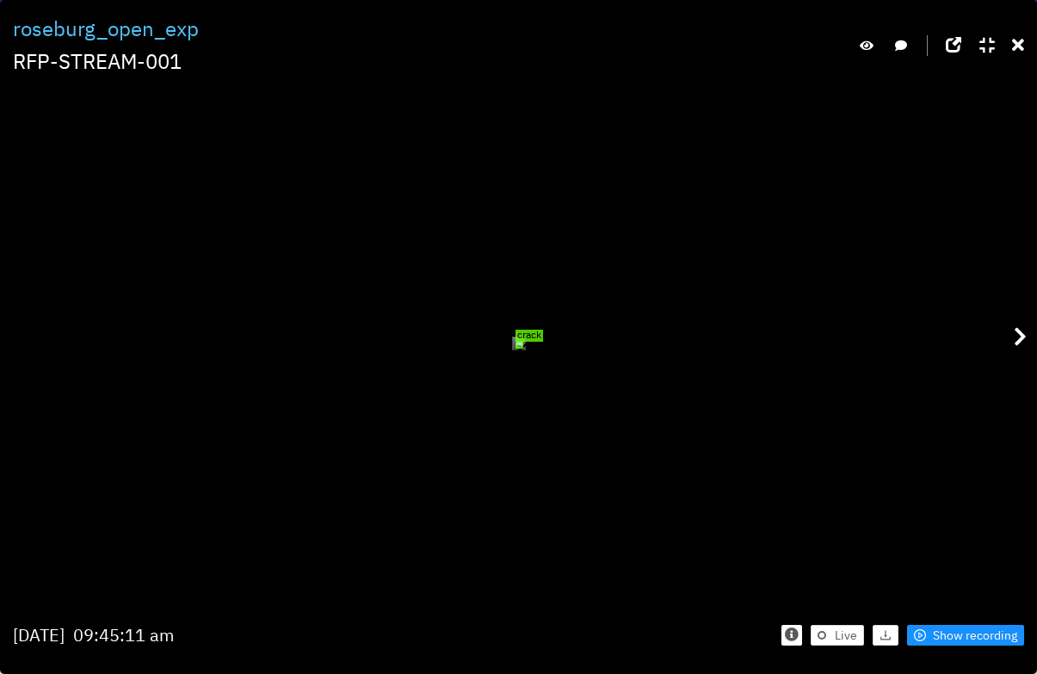
click at [515, 348] on div "crack" at bounding box center [519, 344] width 9 height 7
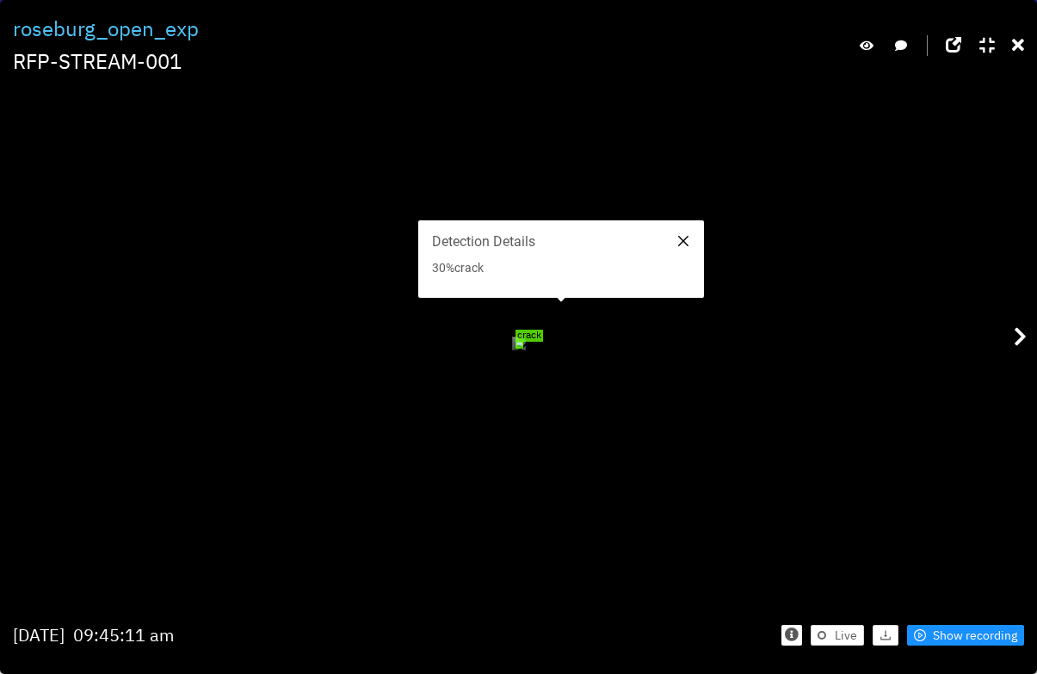
click at [681, 243] on icon "close" at bounding box center [683, 241] width 10 height 10
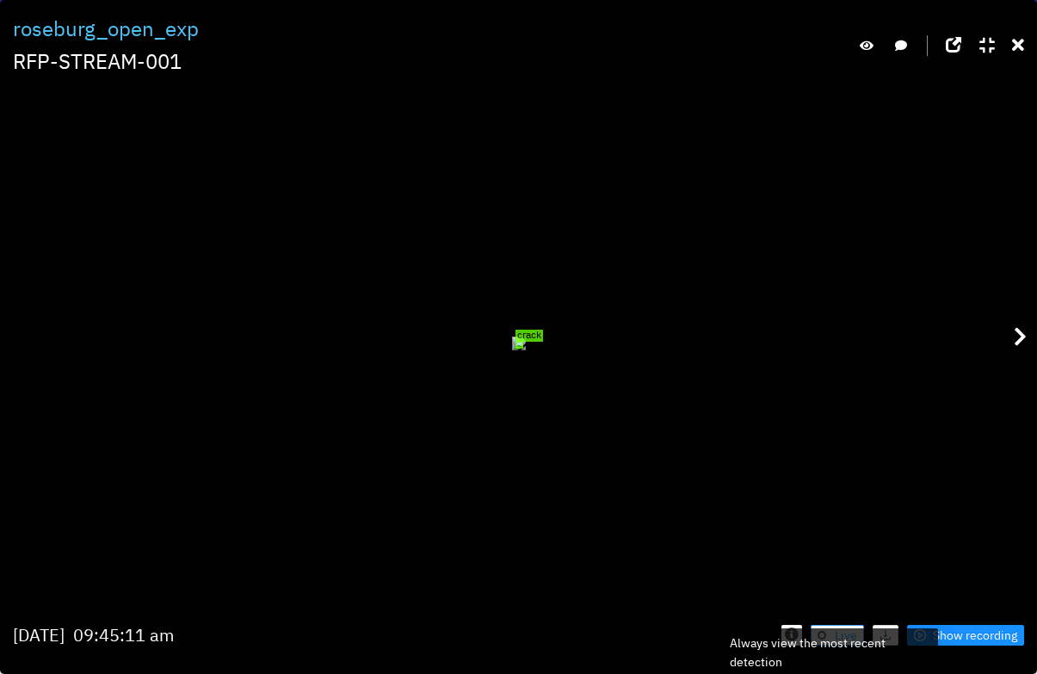
click at [836, 644] on span "Live" at bounding box center [846, 635] width 22 height 19
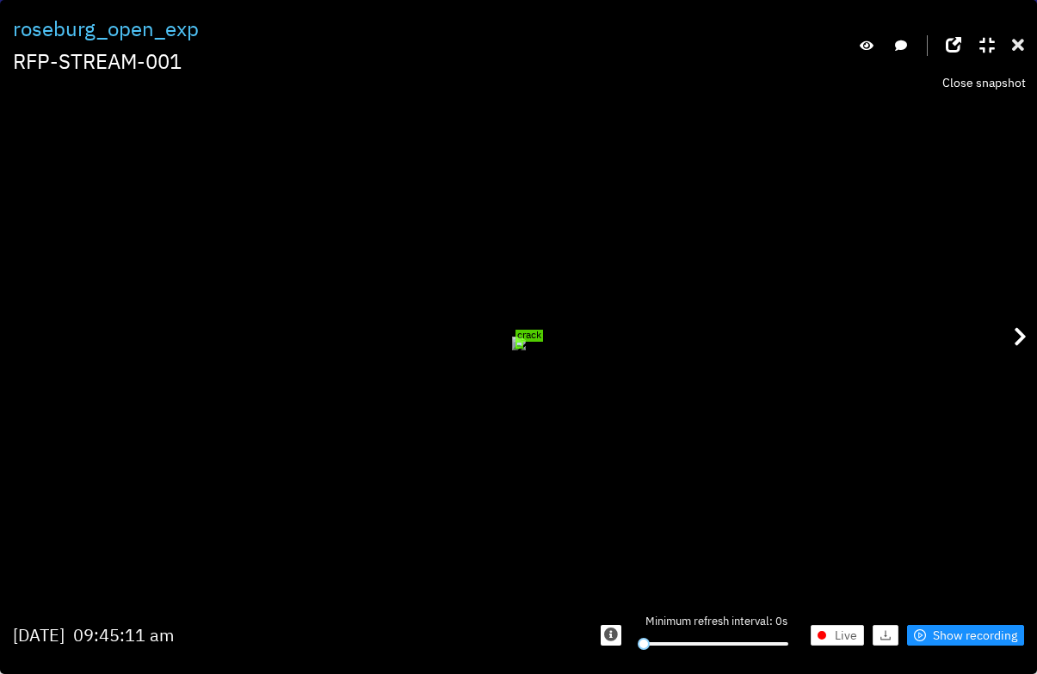
click at [1019, 52] on icon at bounding box center [1018, 45] width 12 height 17
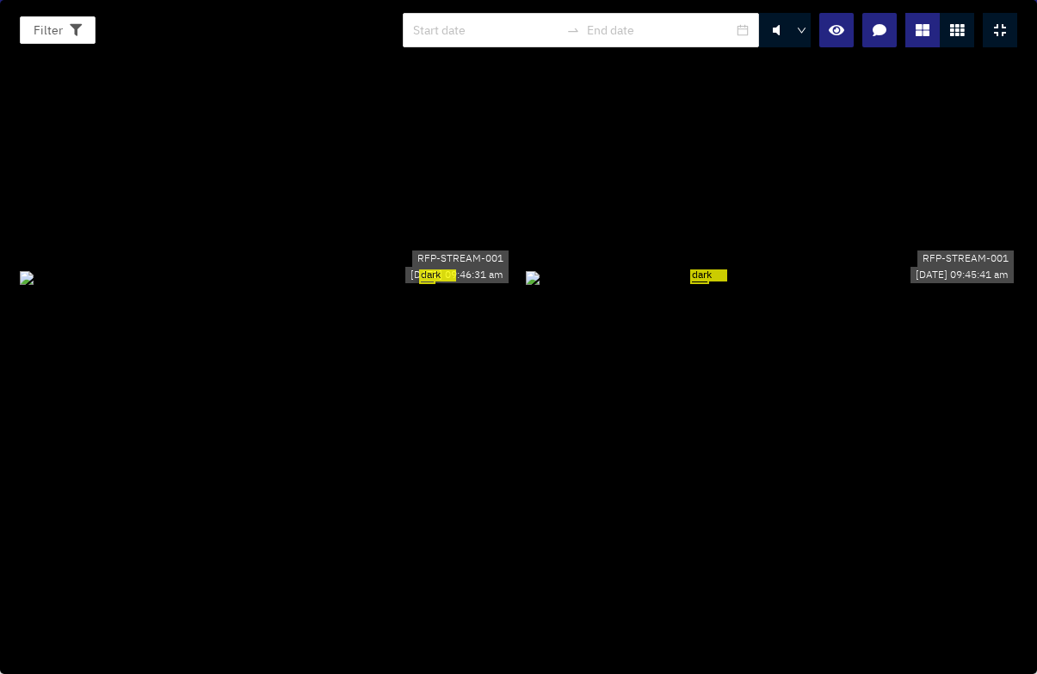
click at [1009, 31] on div at bounding box center [1000, 30] width 34 height 34
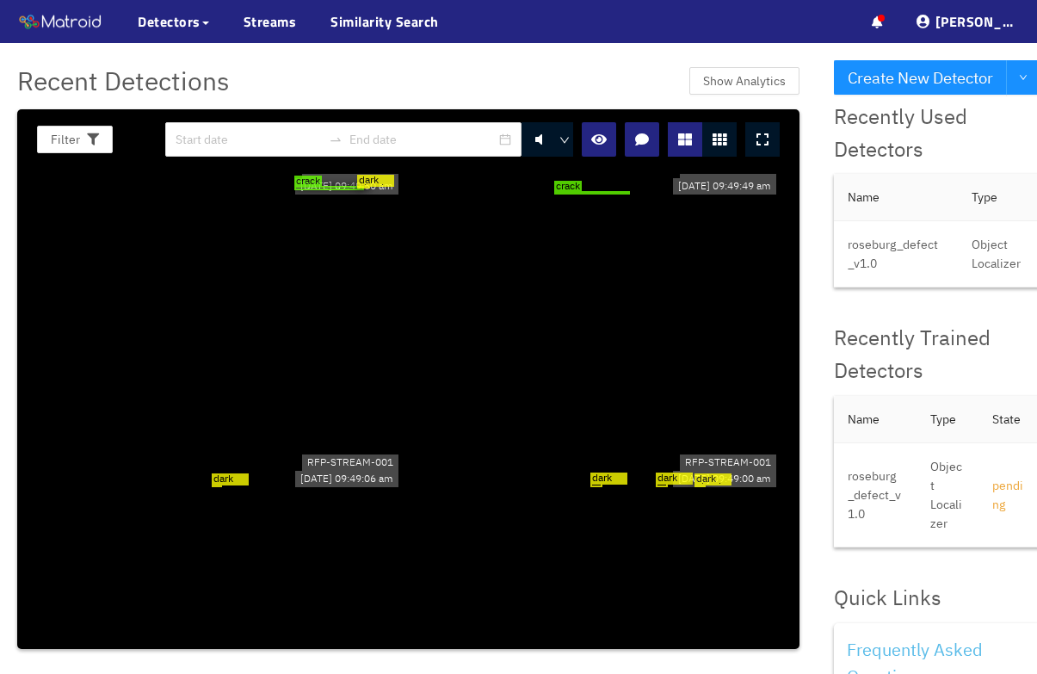
scroll to position [1586, 0]
